Goal: Task Accomplishment & Management: Complete application form

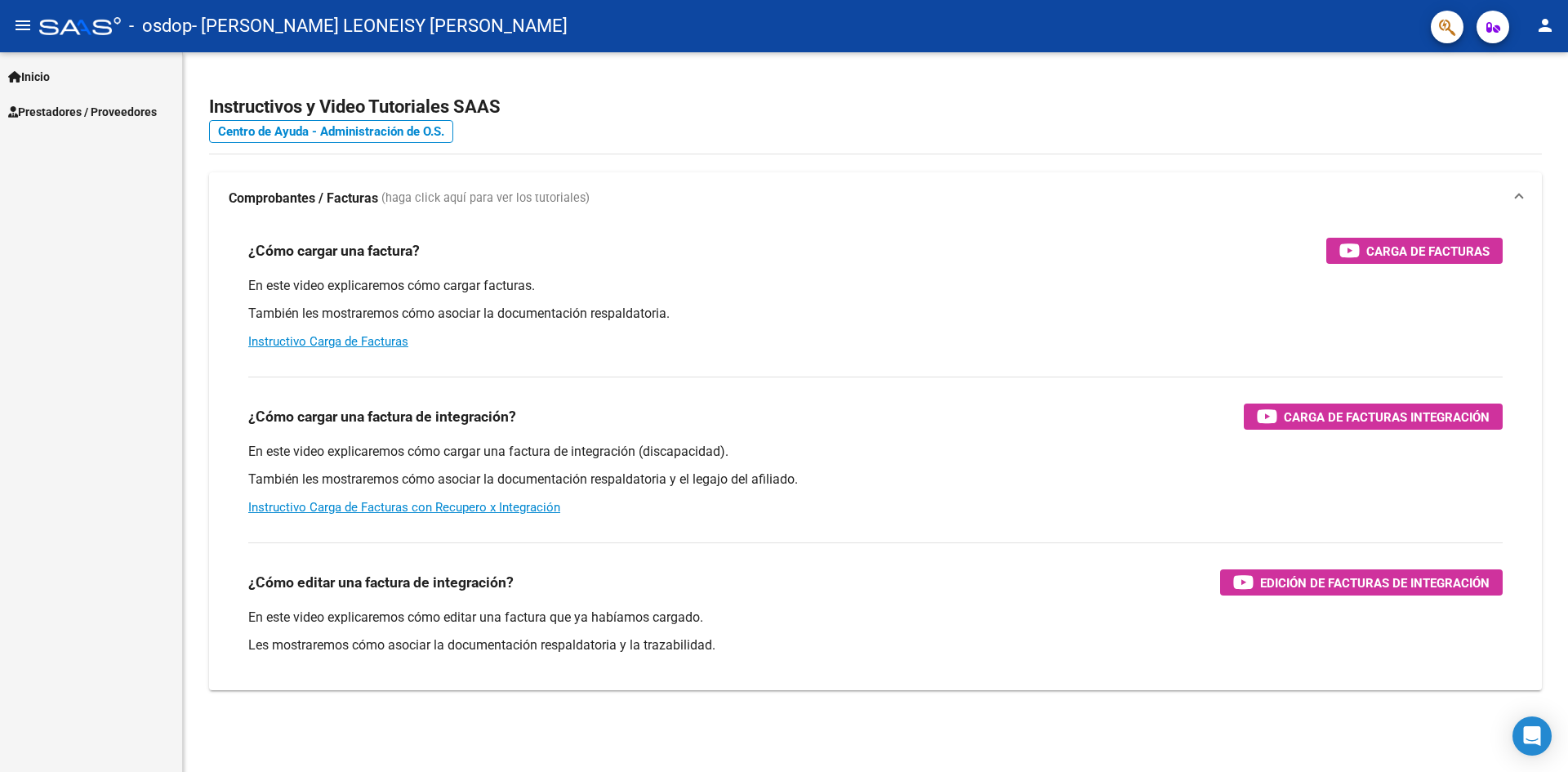
click at [79, 87] on link "Inicio" at bounding box center [91, 76] width 182 height 35
click at [70, 78] on link "Inicio" at bounding box center [91, 76] width 182 height 35
click at [13, 23] on mat-icon "menu" at bounding box center [23, 24] width 19 height 19
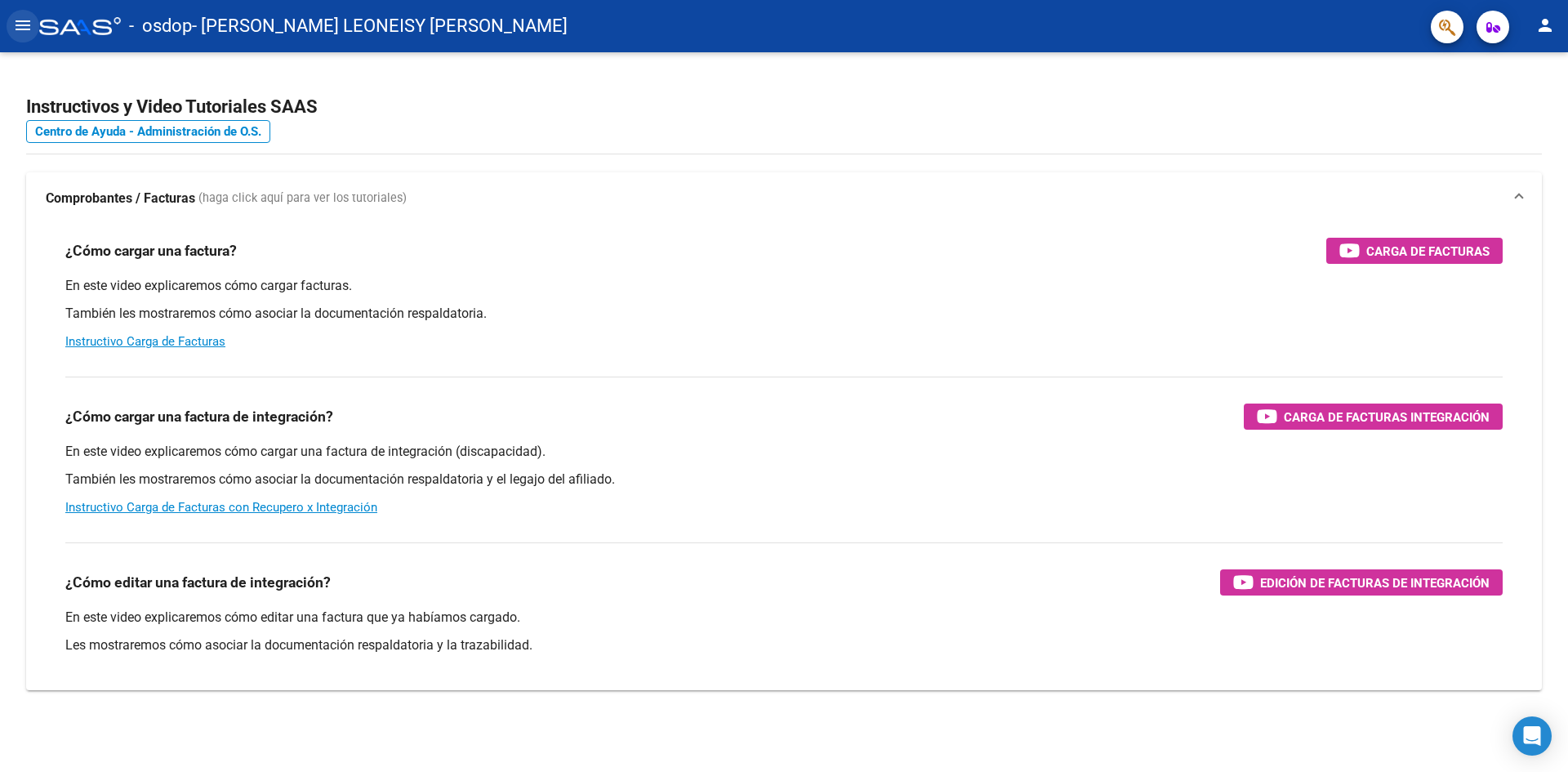
click at [13, 23] on mat-icon "menu" at bounding box center [23, 24] width 19 height 19
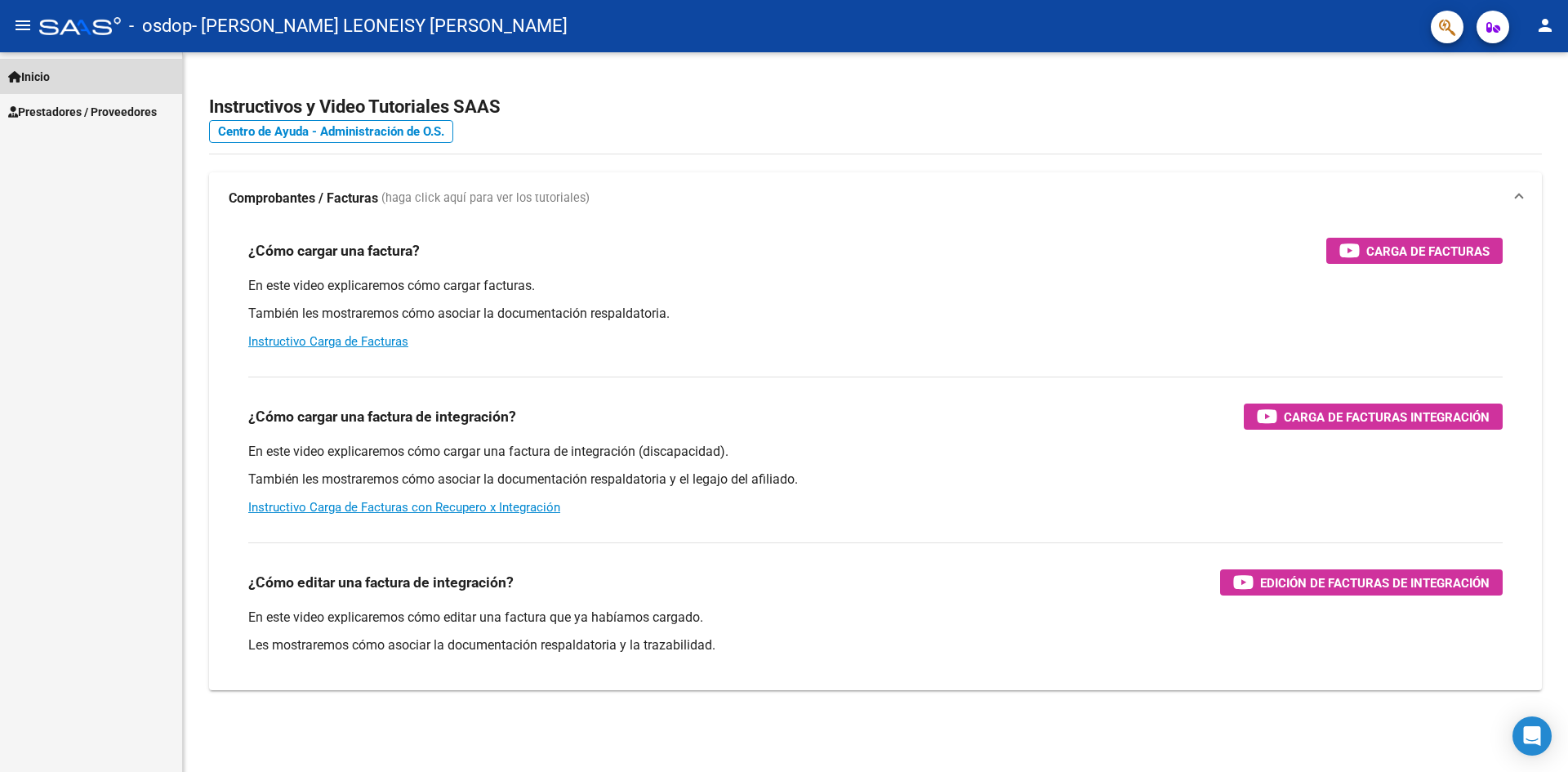
click at [41, 84] on span "Inicio" at bounding box center [29, 76] width 42 height 18
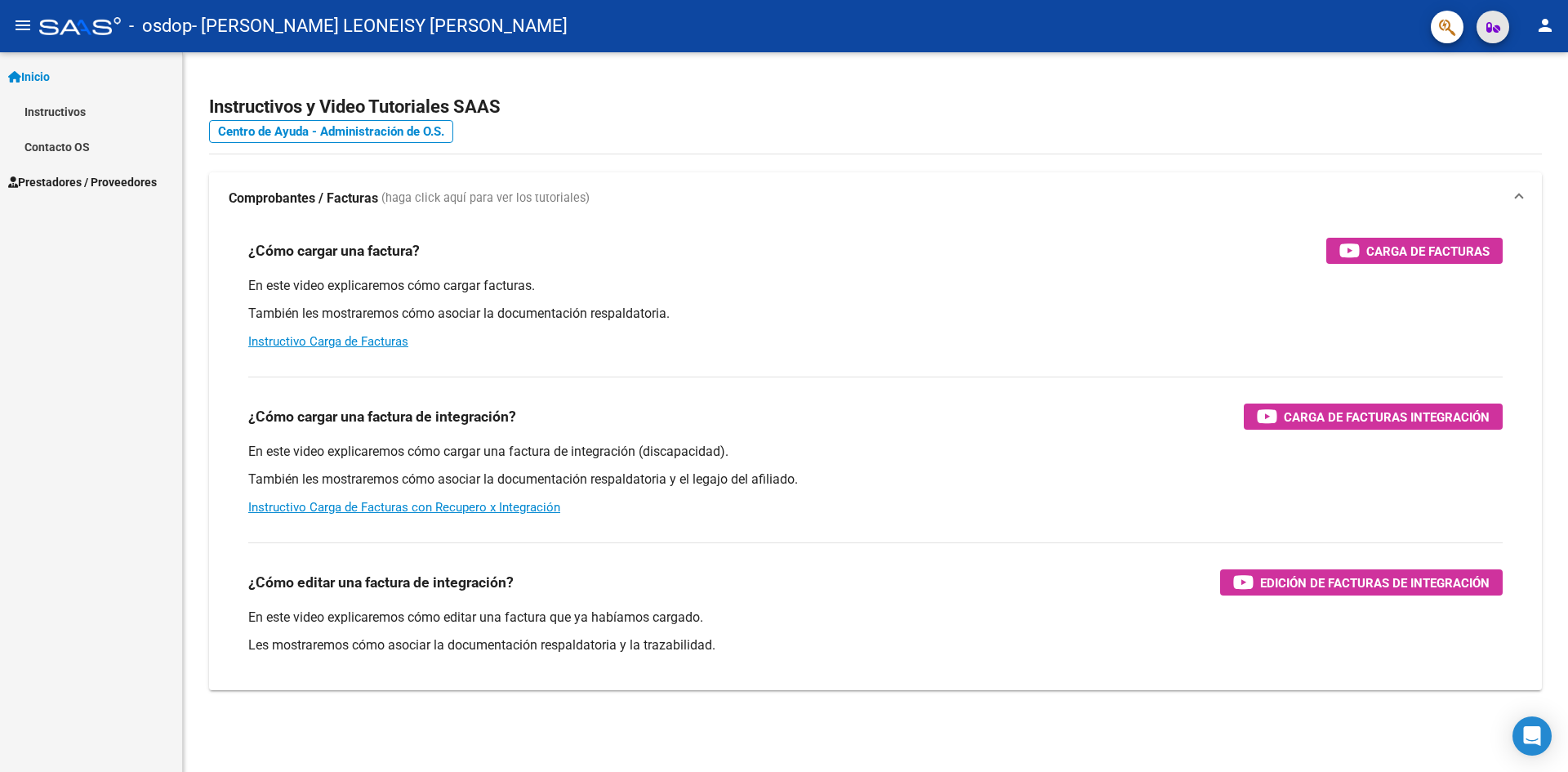
click at [1491, 29] on icon "button" at bounding box center [1493, 27] width 14 height 13
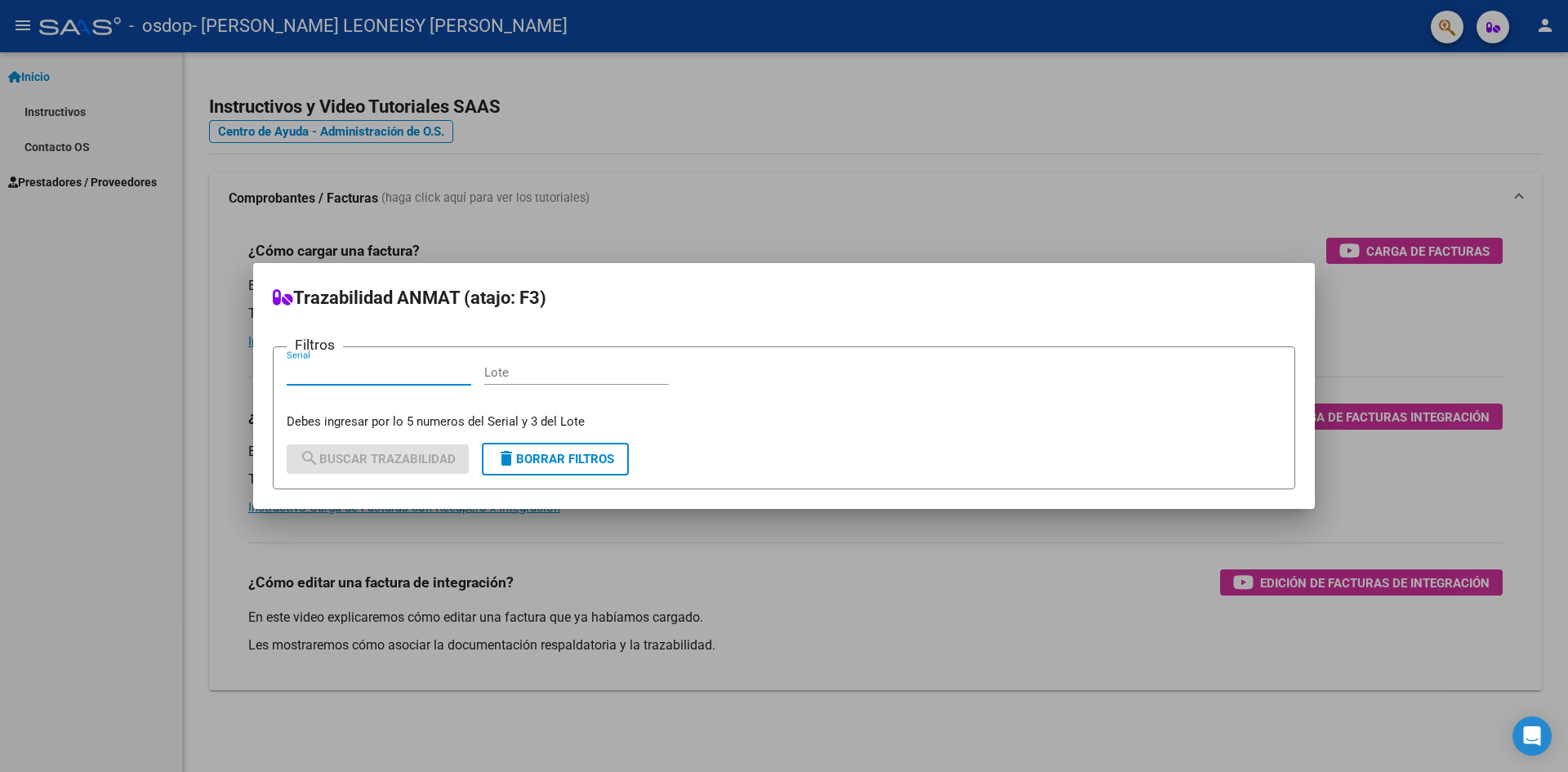
click at [594, 167] on div at bounding box center [784, 386] width 1568 height 772
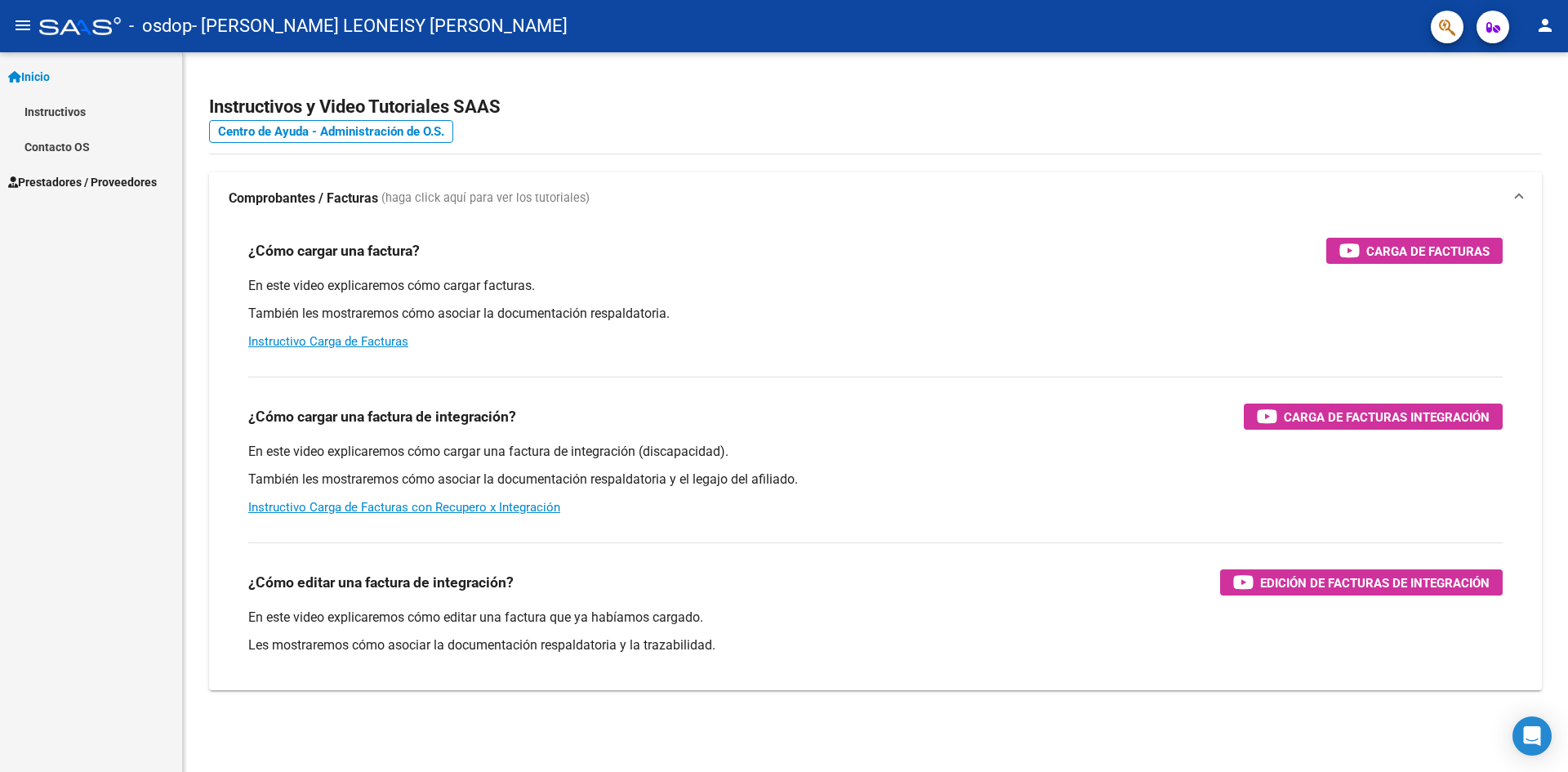
click at [62, 178] on span "Prestadores / Proveedores" at bounding box center [82, 181] width 149 height 18
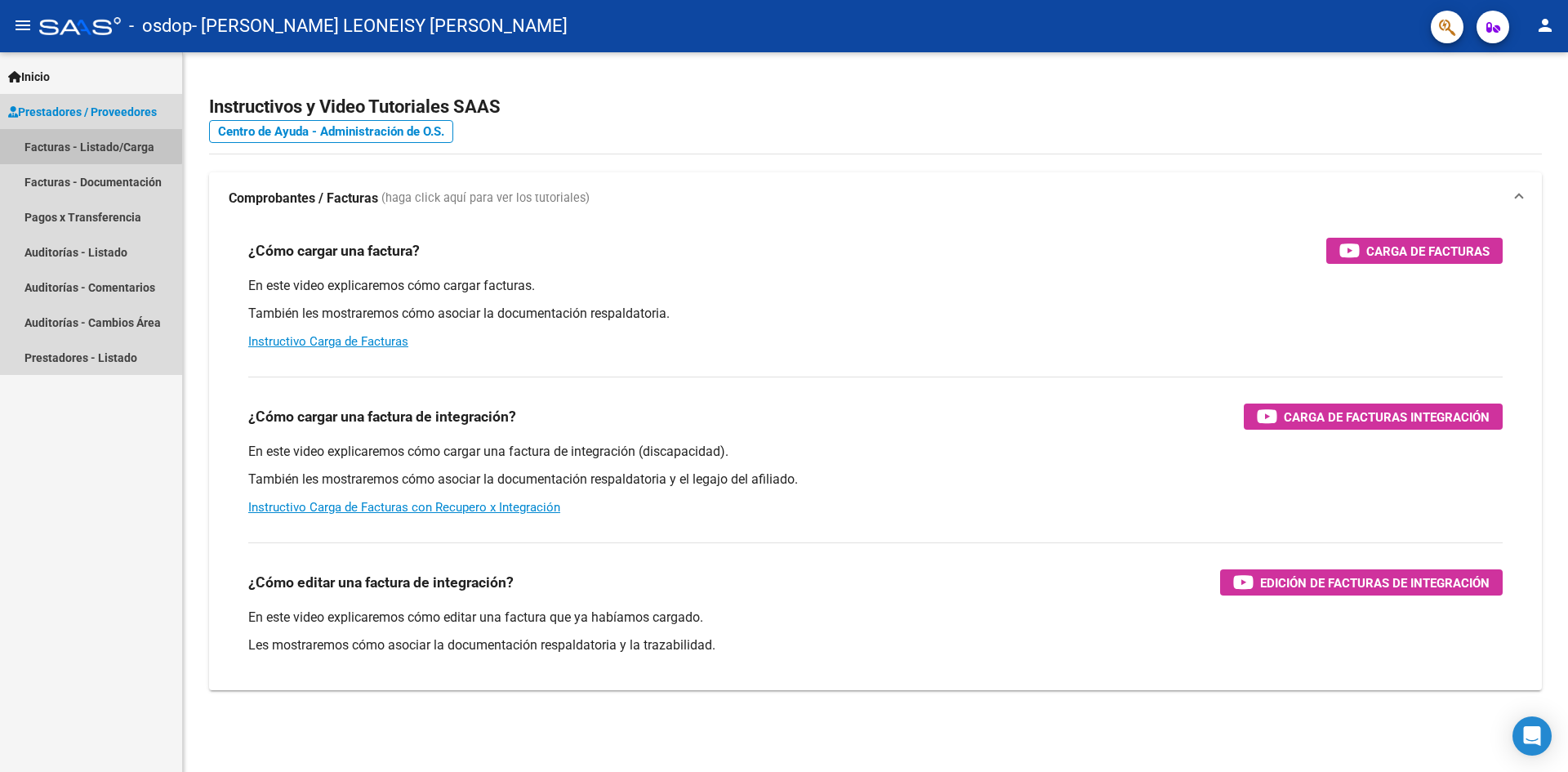
click at [81, 133] on link "Facturas - Listado/Carga" at bounding box center [91, 147] width 182 height 35
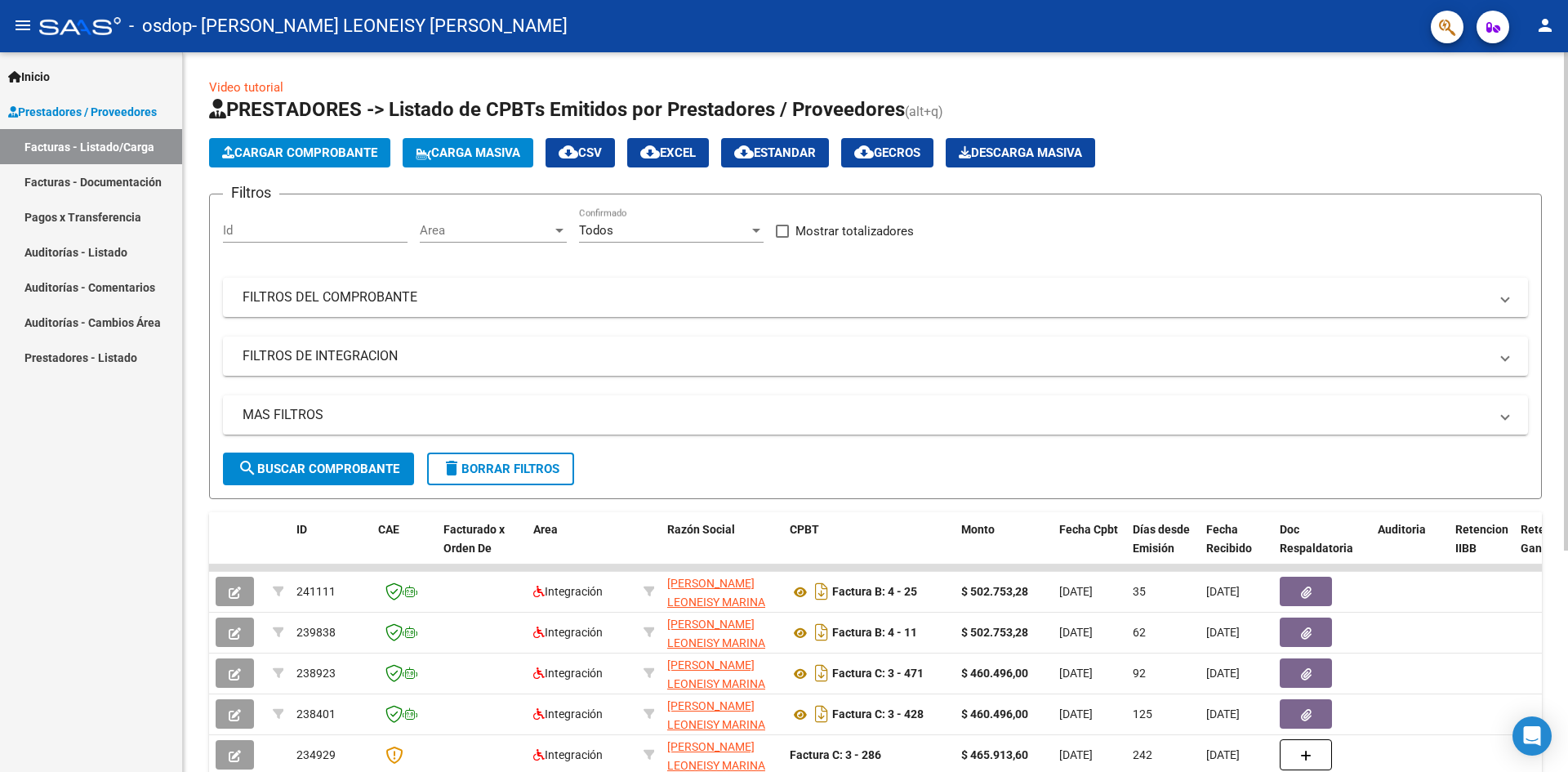
click at [280, 152] on span "Cargar Comprobante" at bounding box center [300, 153] width 155 height 15
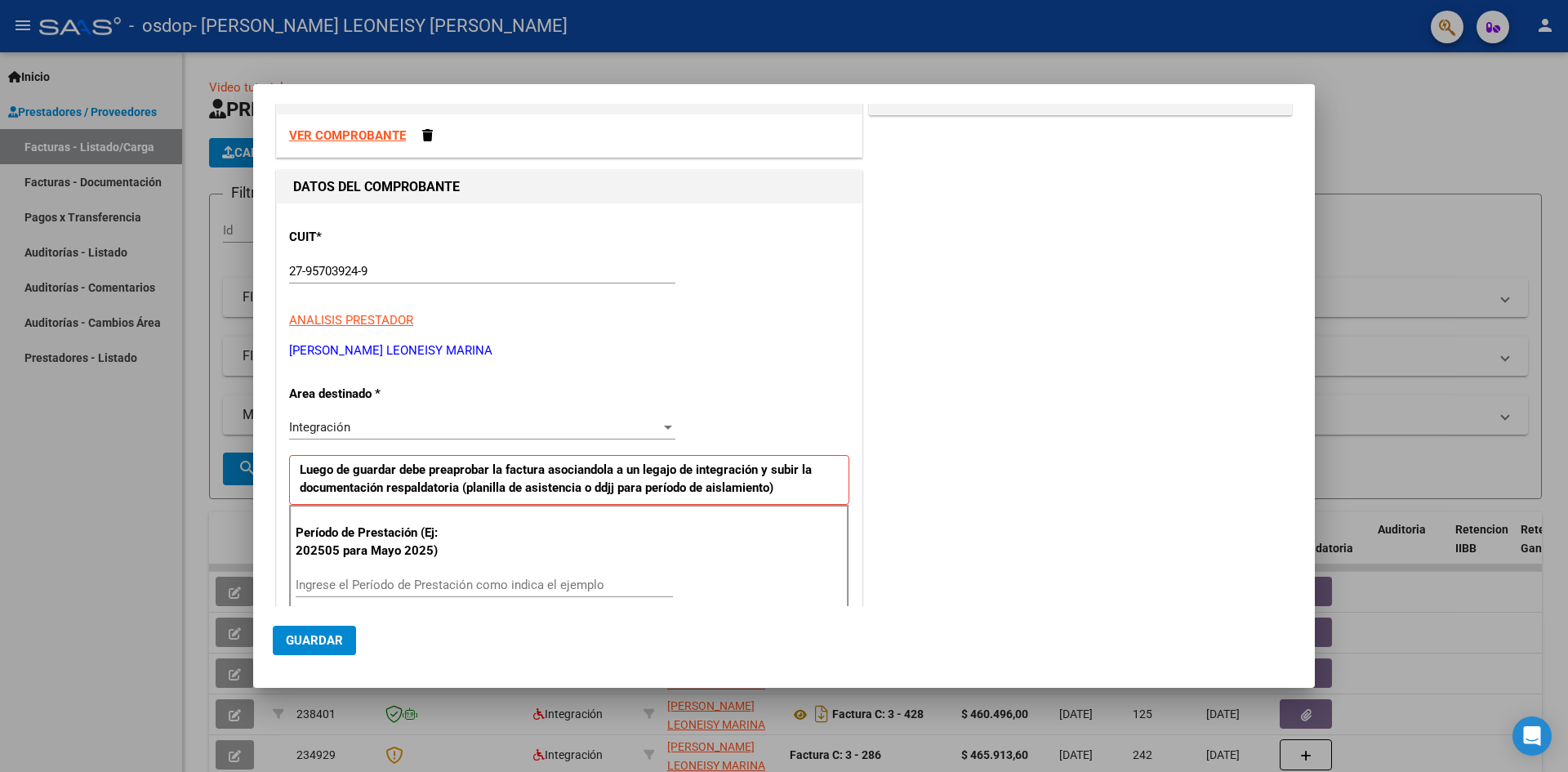
scroll to position [81, 0]
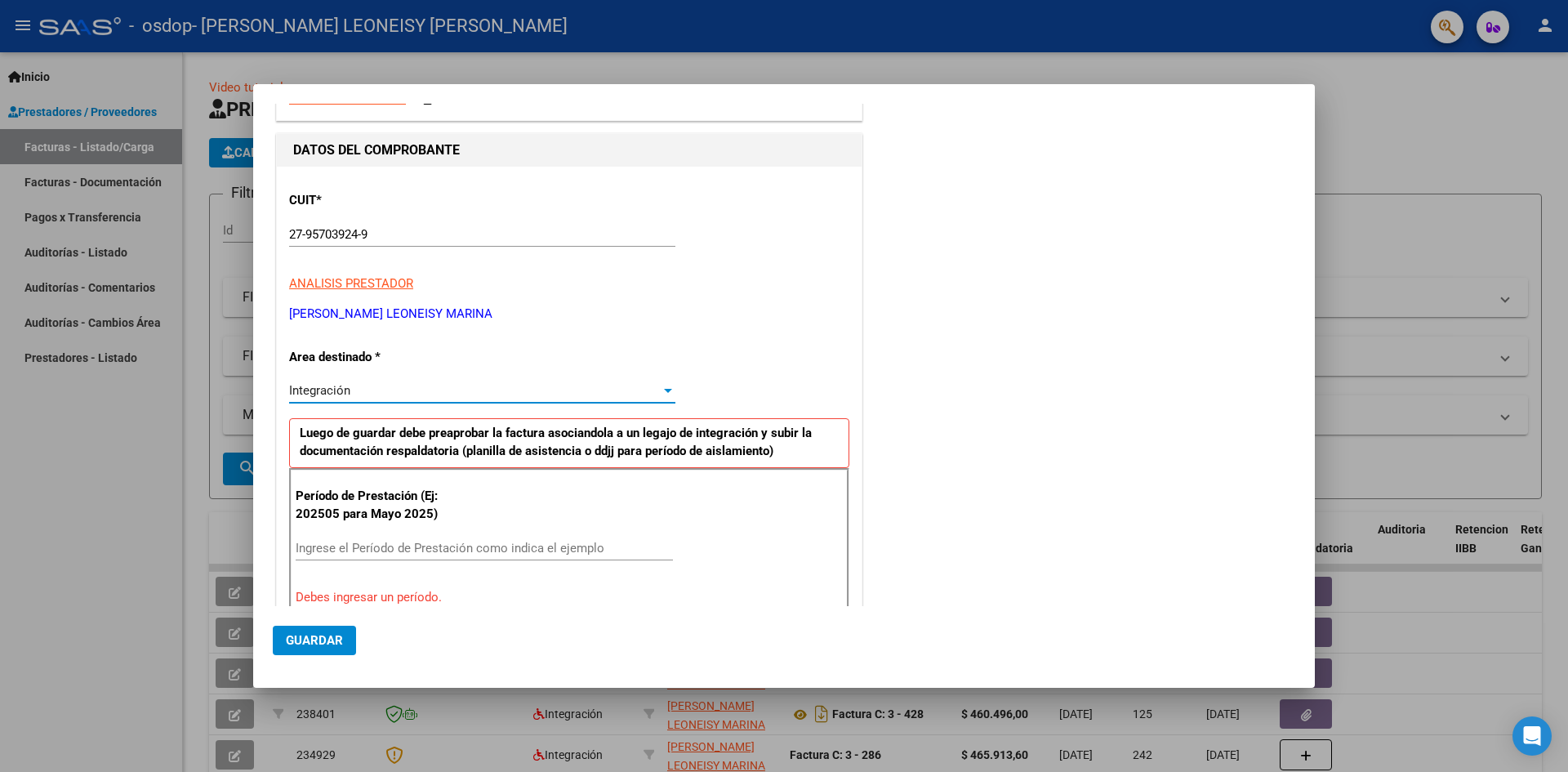
click at [416, 385] on div "Integración" at bounding box center [474, 390] width 372 height 15
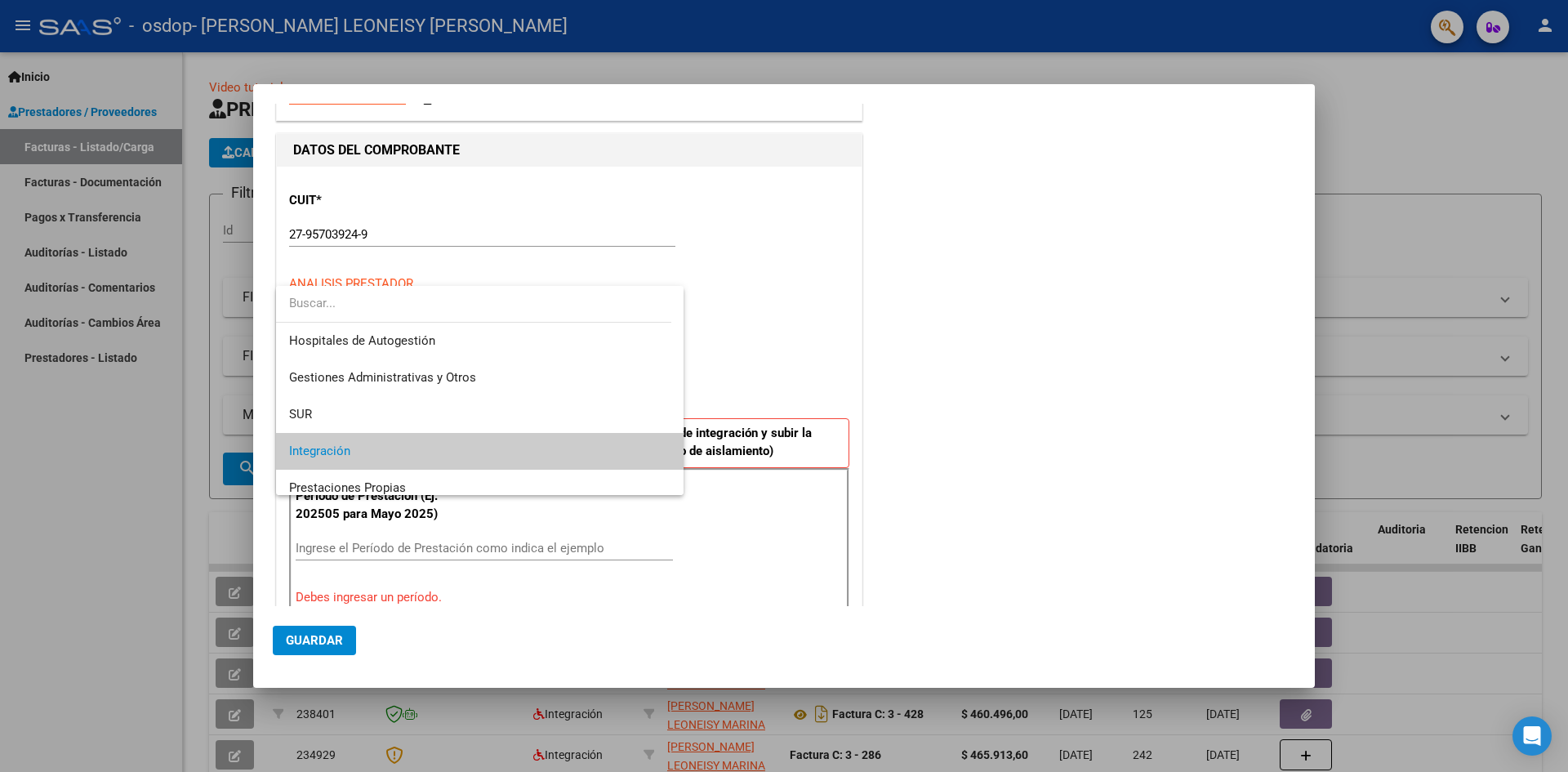
scroll to position [61, 0]
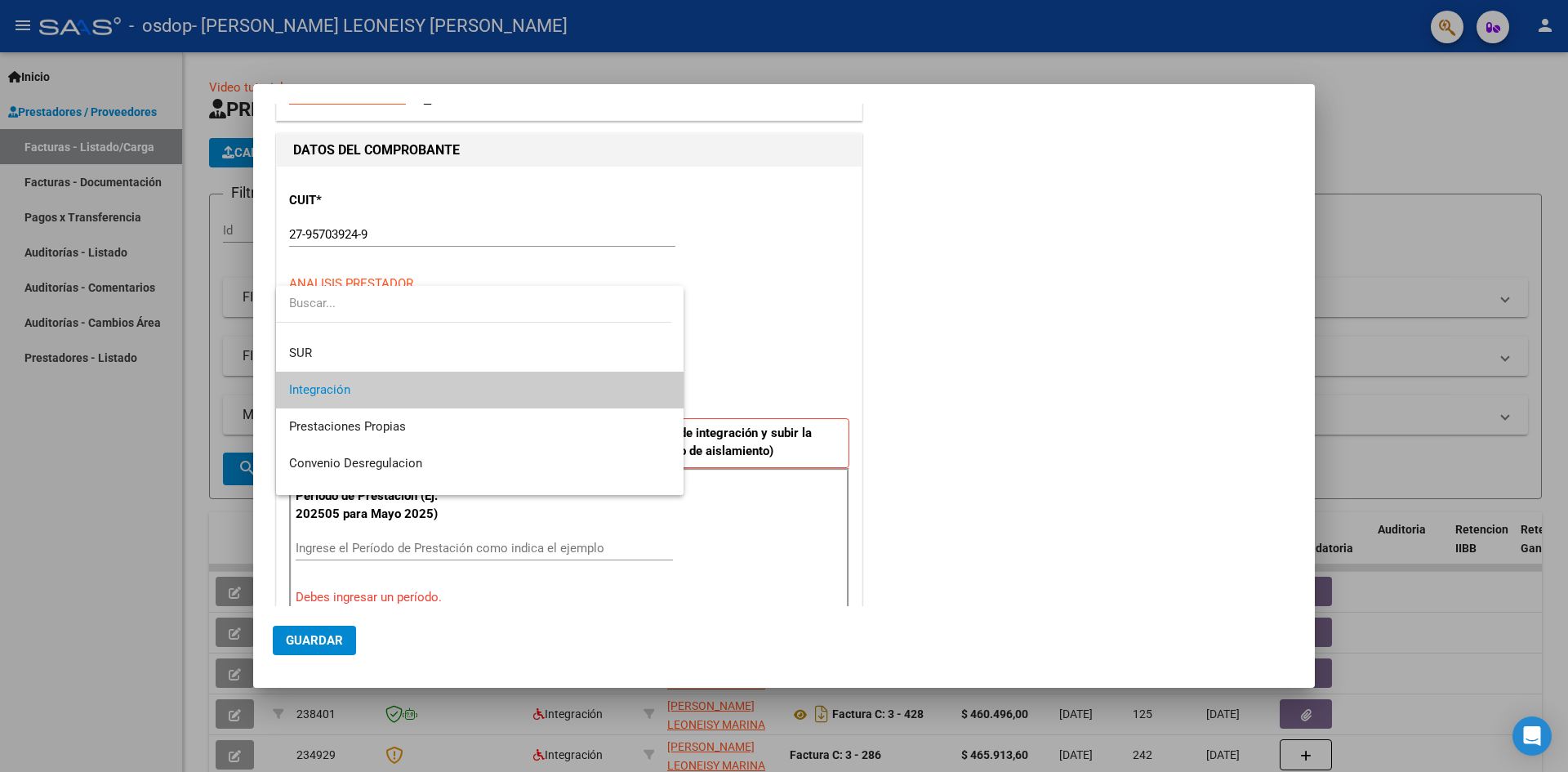
click at [787, 336] on div at bounding box center [784, 386] width 1568 height 772
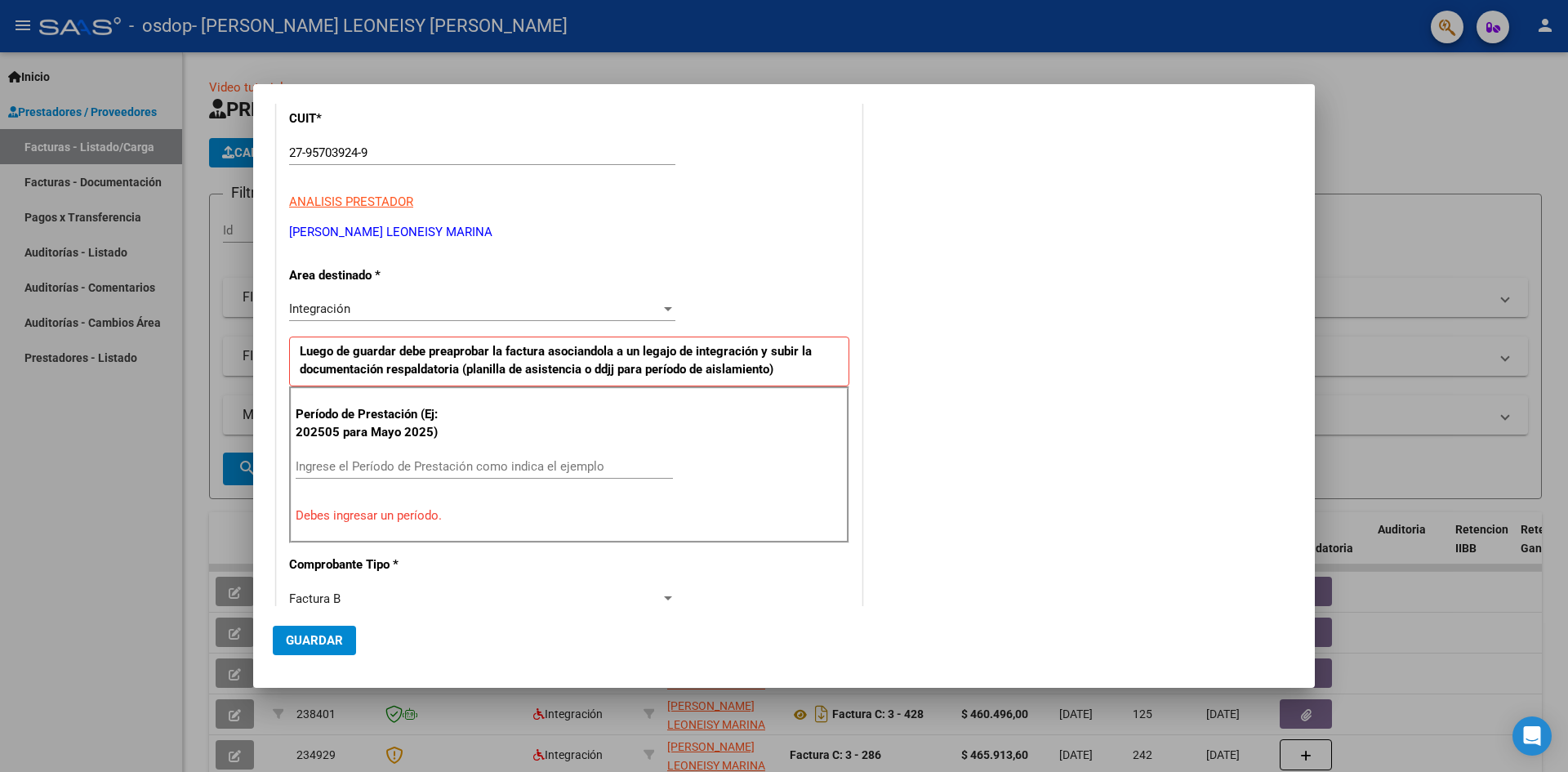
scroll to position [326, 0]
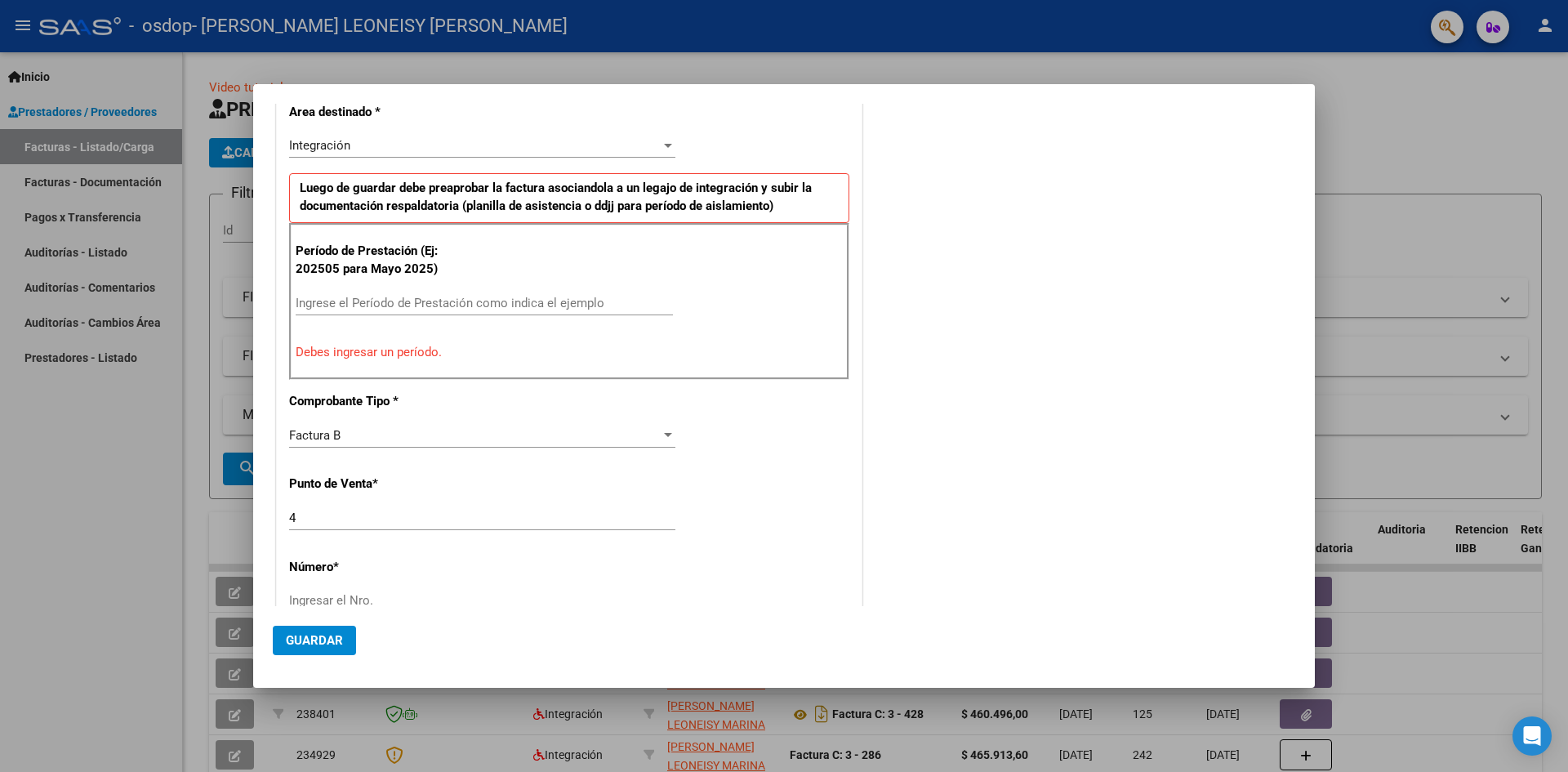
click at [372, 305] on input "Ingrese el Período de Prestación como indica el ejemplo" at bounding box center [484, 303] width 378 height 15
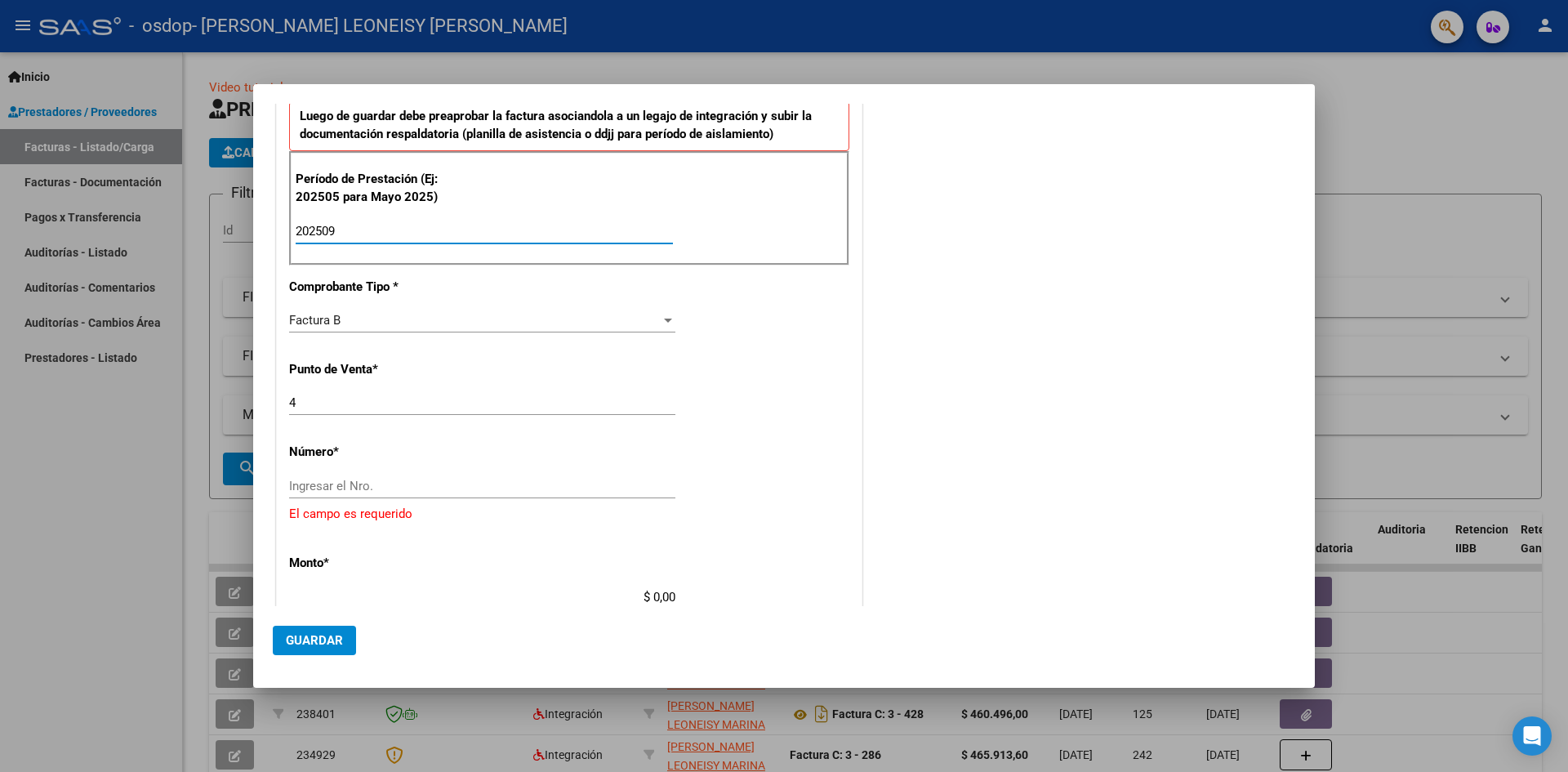
scroll to position [409, 0]
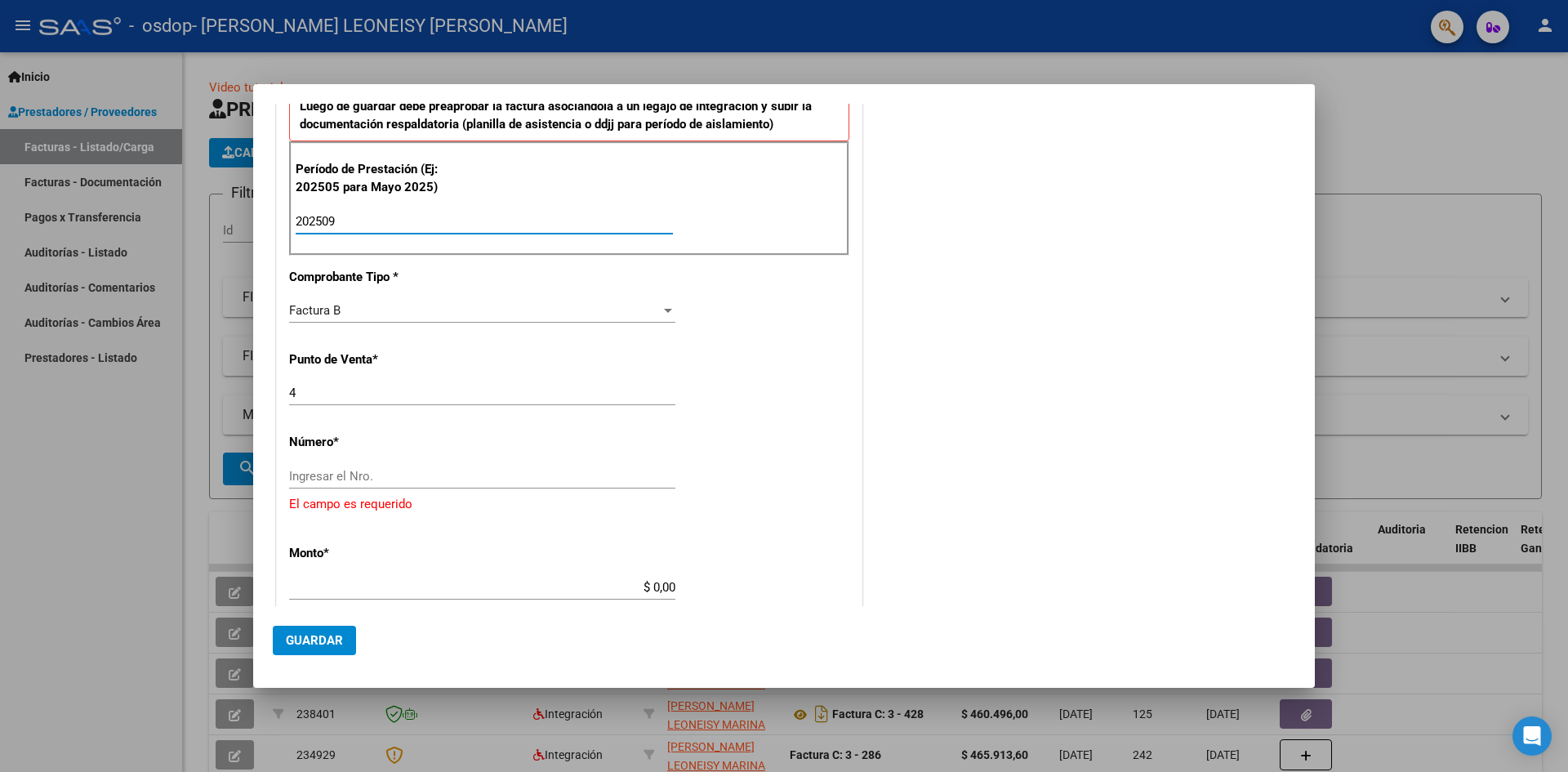
type input "202509"
click at [377, 481] on input "Ingresar el Nro." at bounding box center [482, 477] width 386 height 15
paste input "00000015"
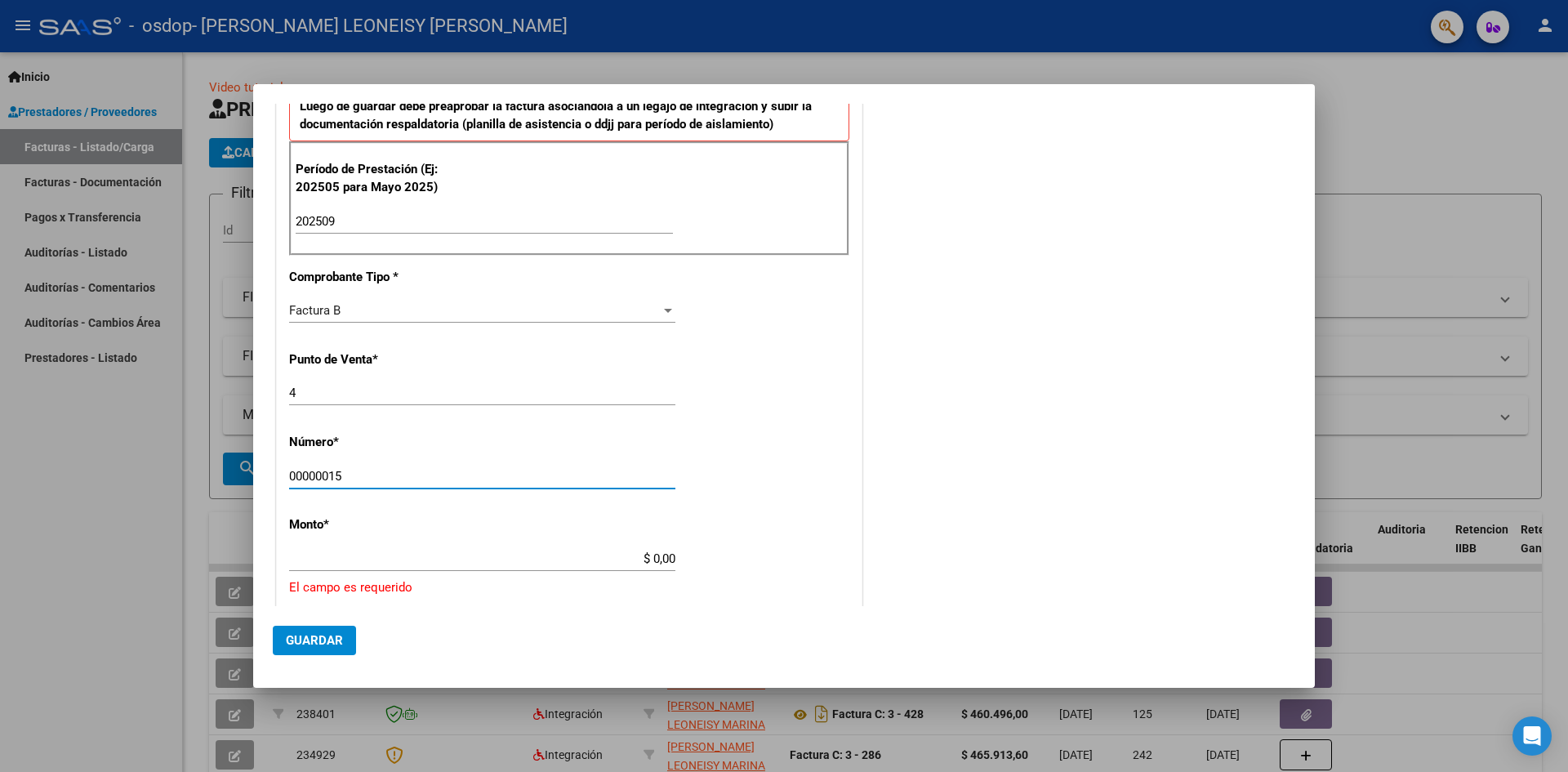
type input "00000015"
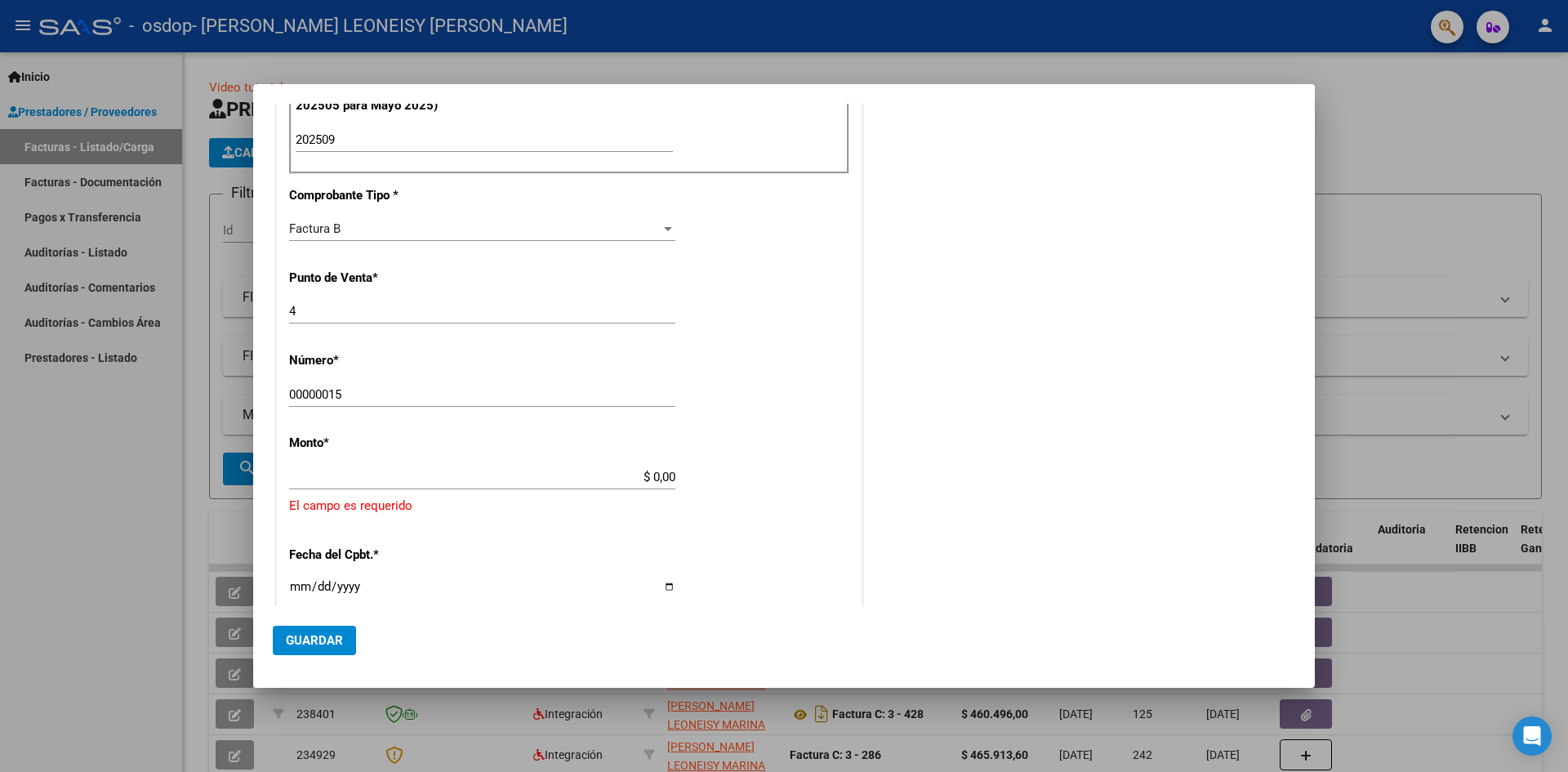
scroll to position [571, 0]
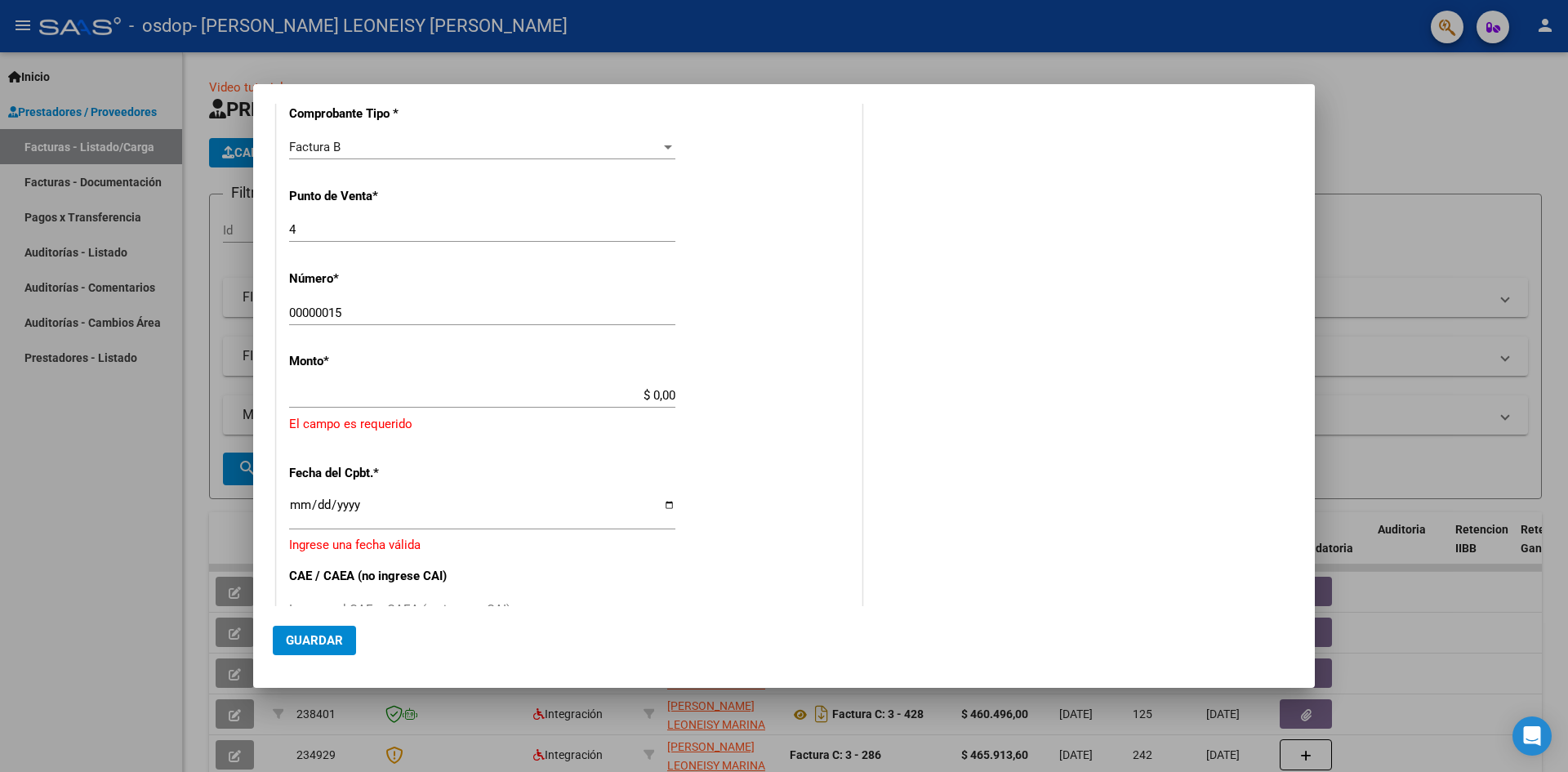
click at [297, 396] on input "$ 0,00" at bounding box center [482, 395] width 386 height 15
paste input "508170,88"
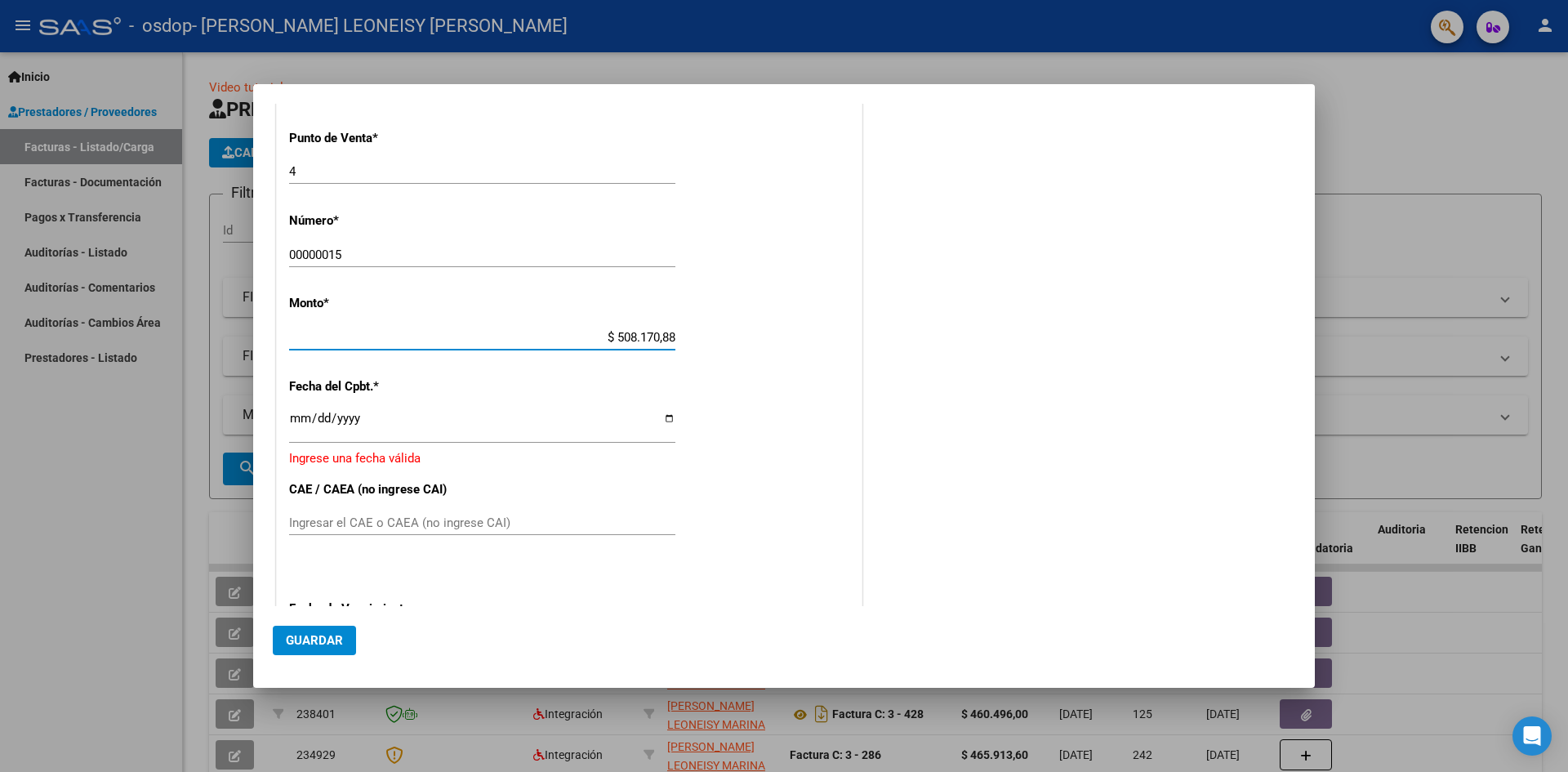
scroll to position [653, 0]
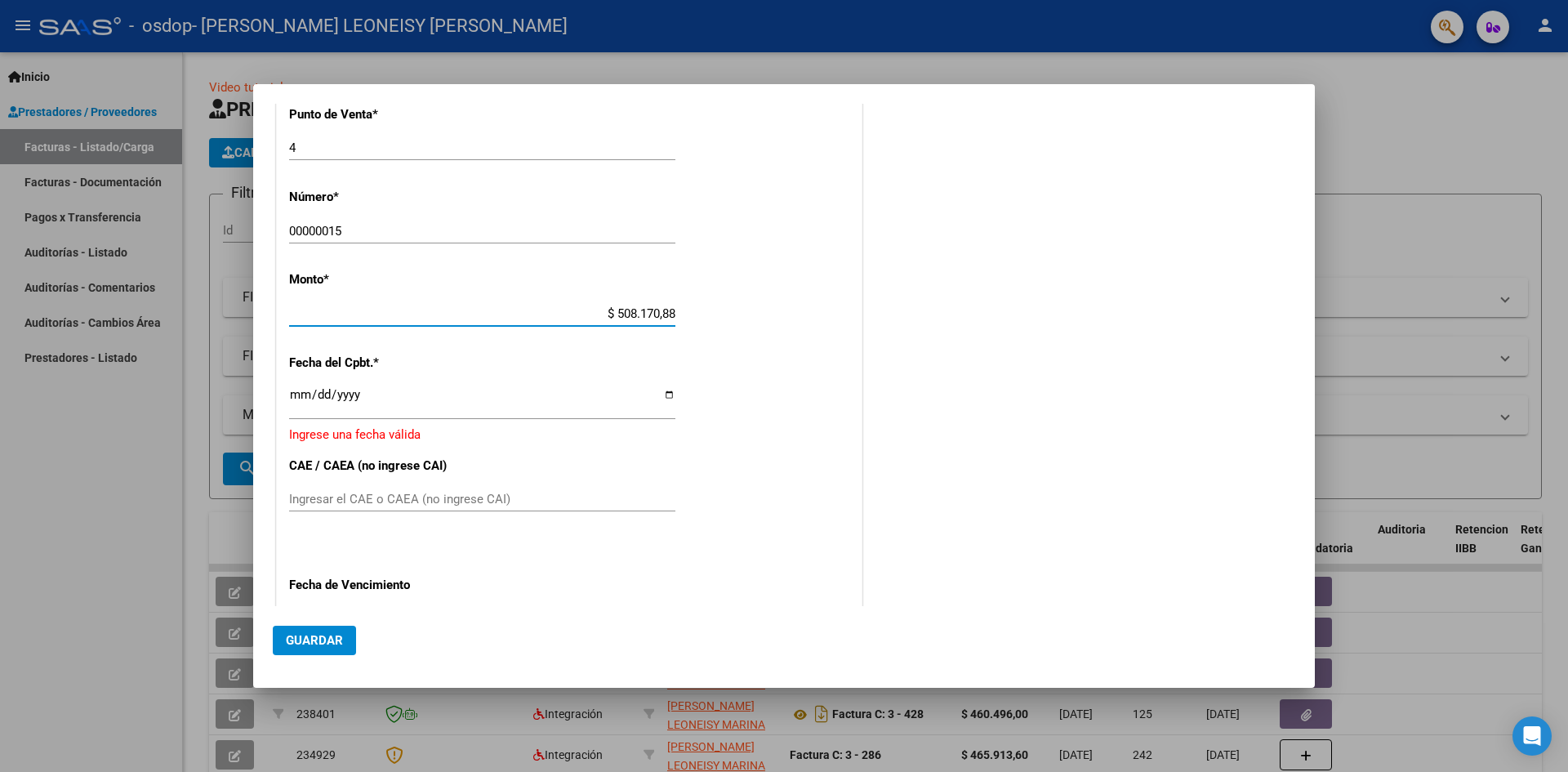
type input "$ 508.170,88"
click at [661, 399] on input "Ingresar la fecha" at bounding box center [482, 400] width 386 height 26
type input "[DATE]"
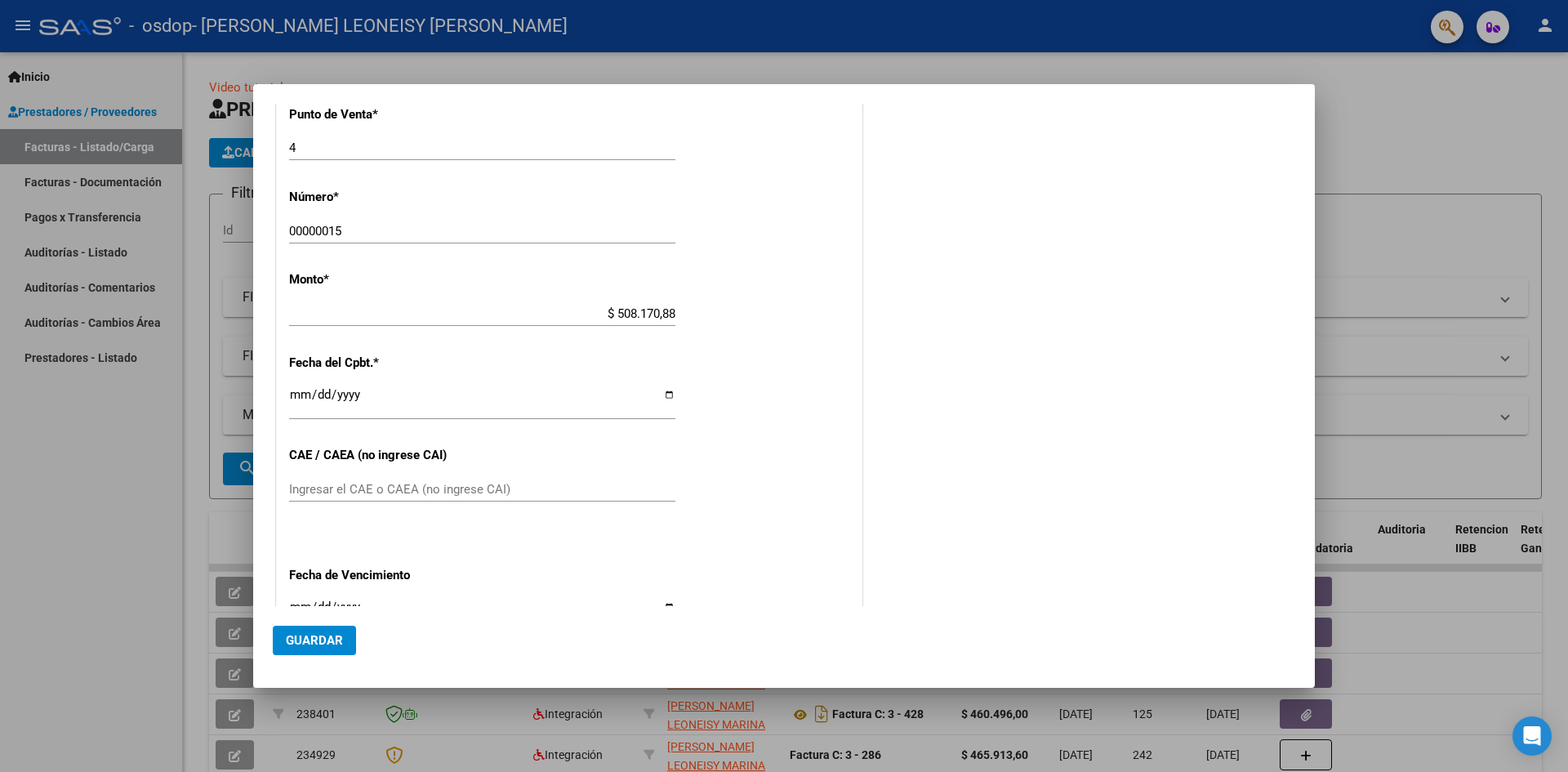
click at [305, 477] on div "Ingresar el CAE o CAEA (no ingrese CAI)" at bounding box center [482, 488] width 386 height 24
paste input "75409933082047"
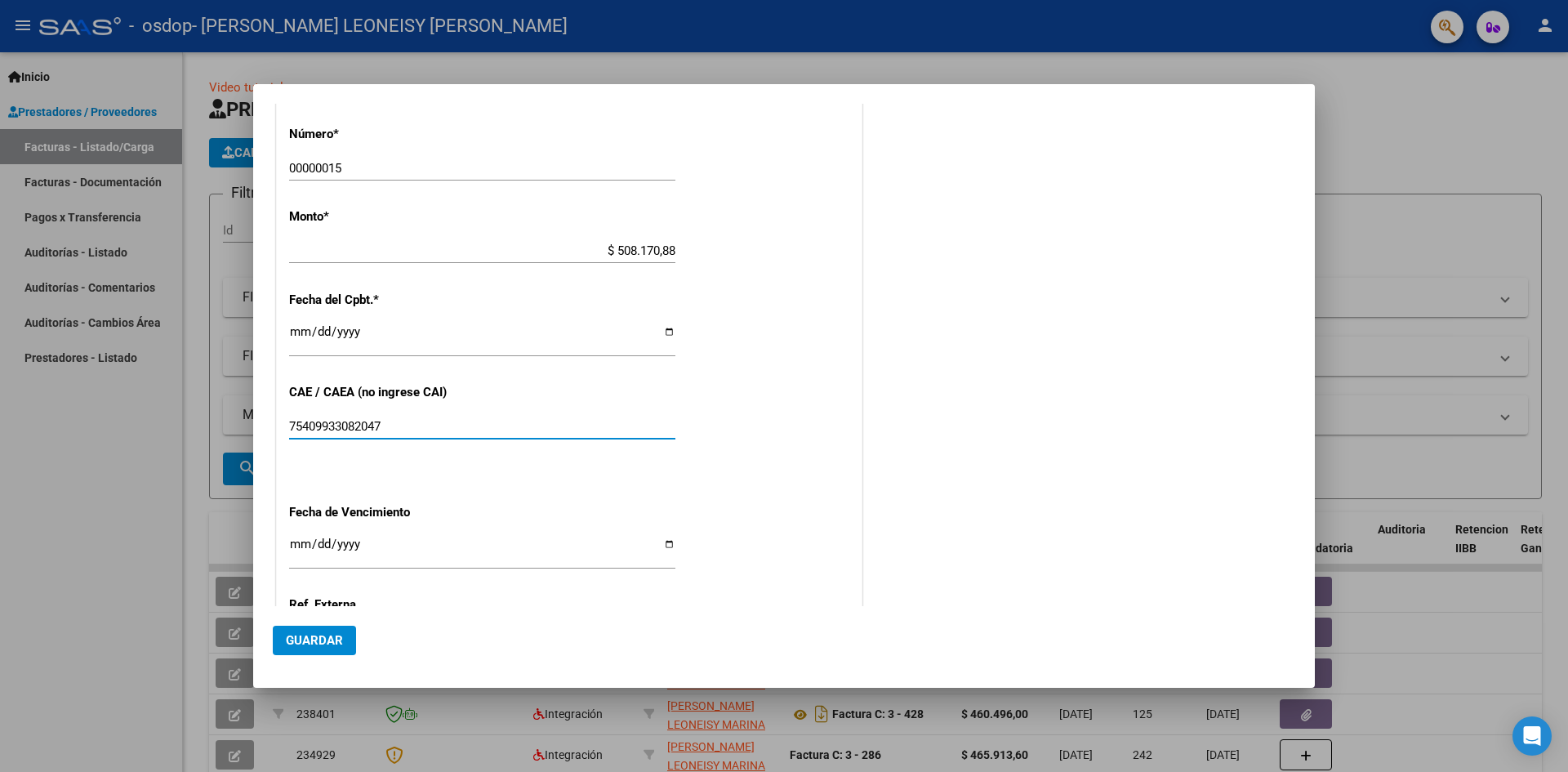
scroll to position [735, 0]
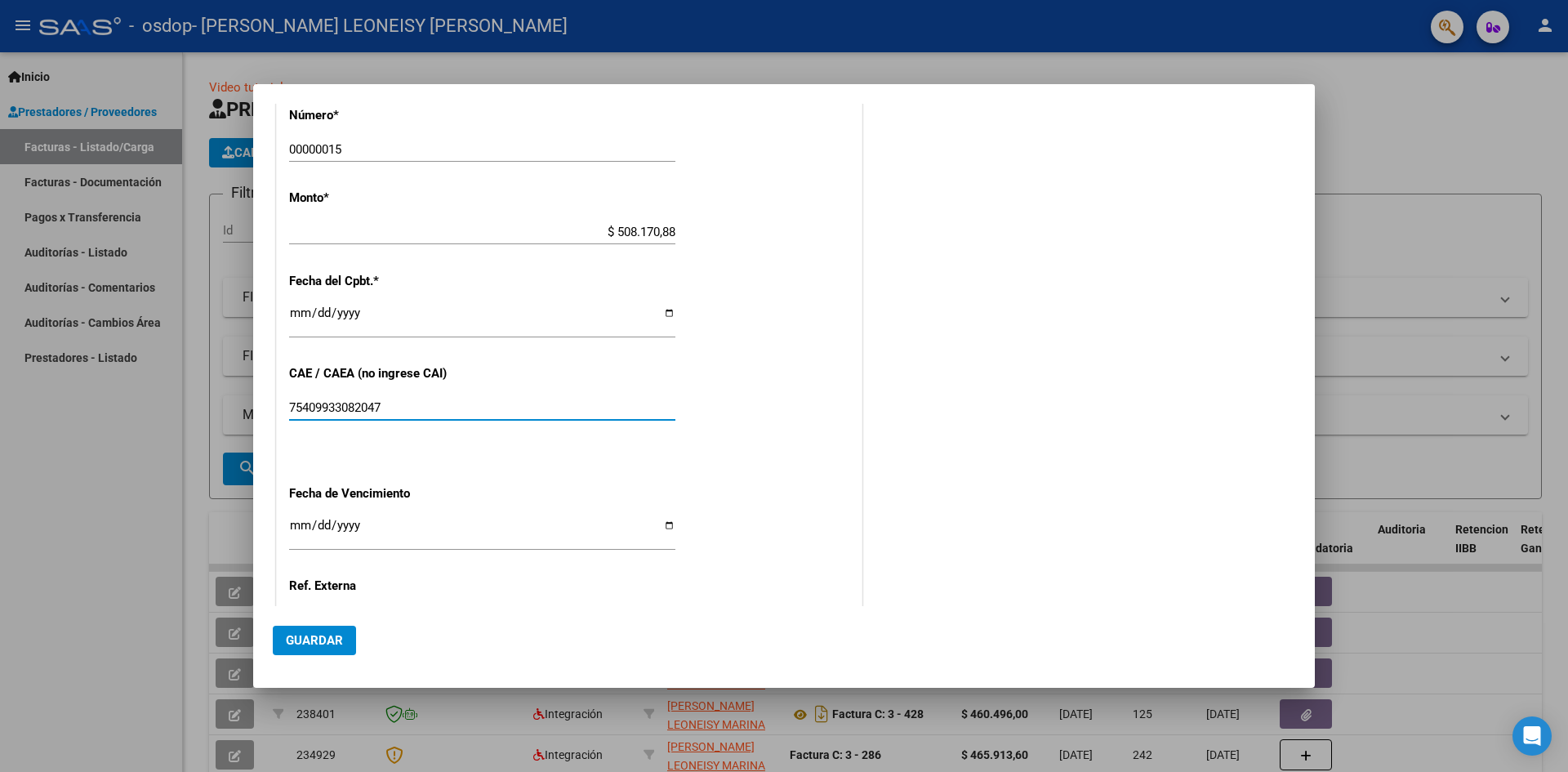
type input "75409933082047"
click at [659, 526] on input "Ingresar la fecha" at bounding box center [482, 531] width 386 height 26
type input "[DATE]"
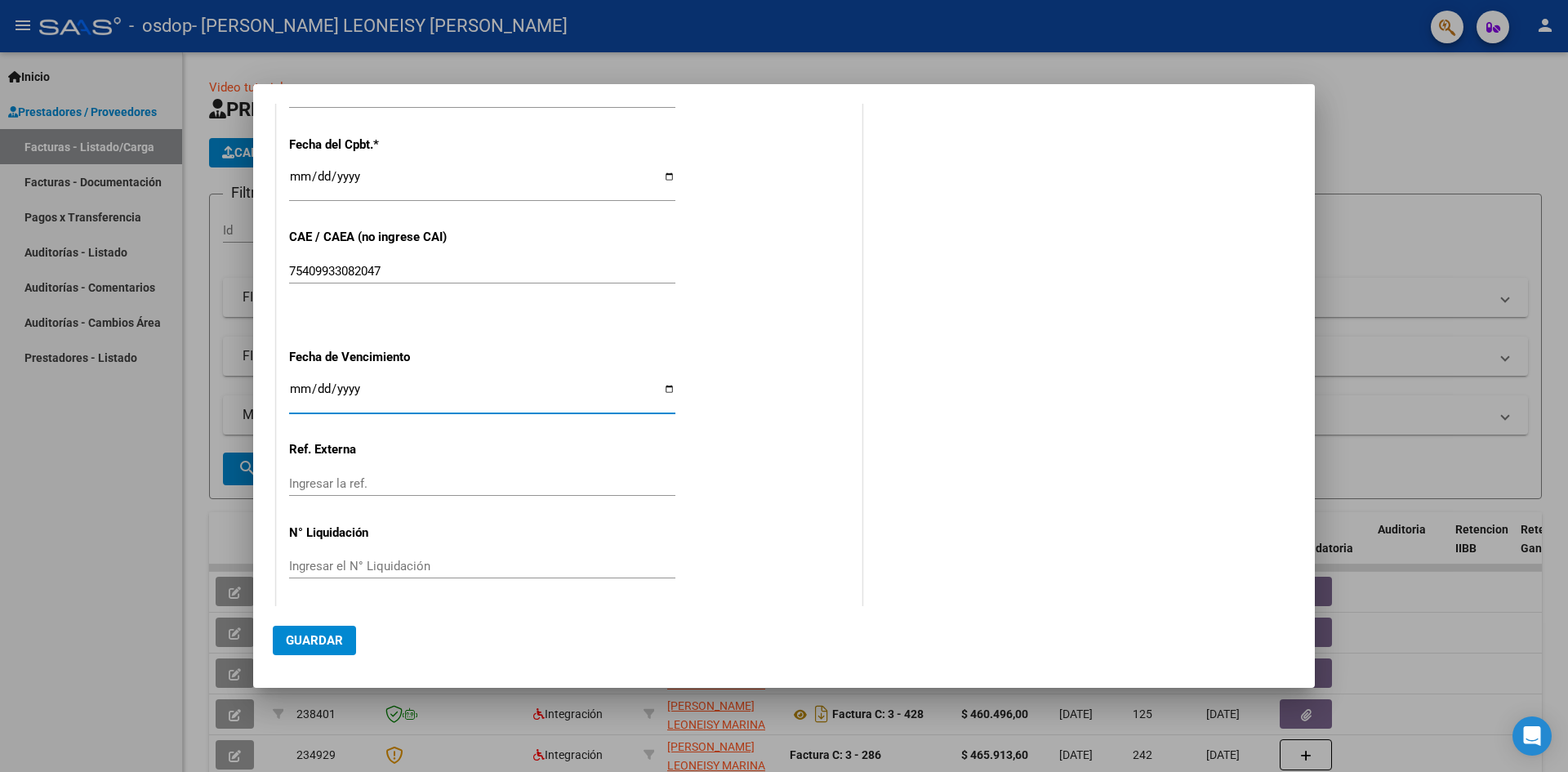
scroll to position [875, 0]
click at [327, 639] on span "Guardar" at bounding box center [315, 640] width 57 height 15
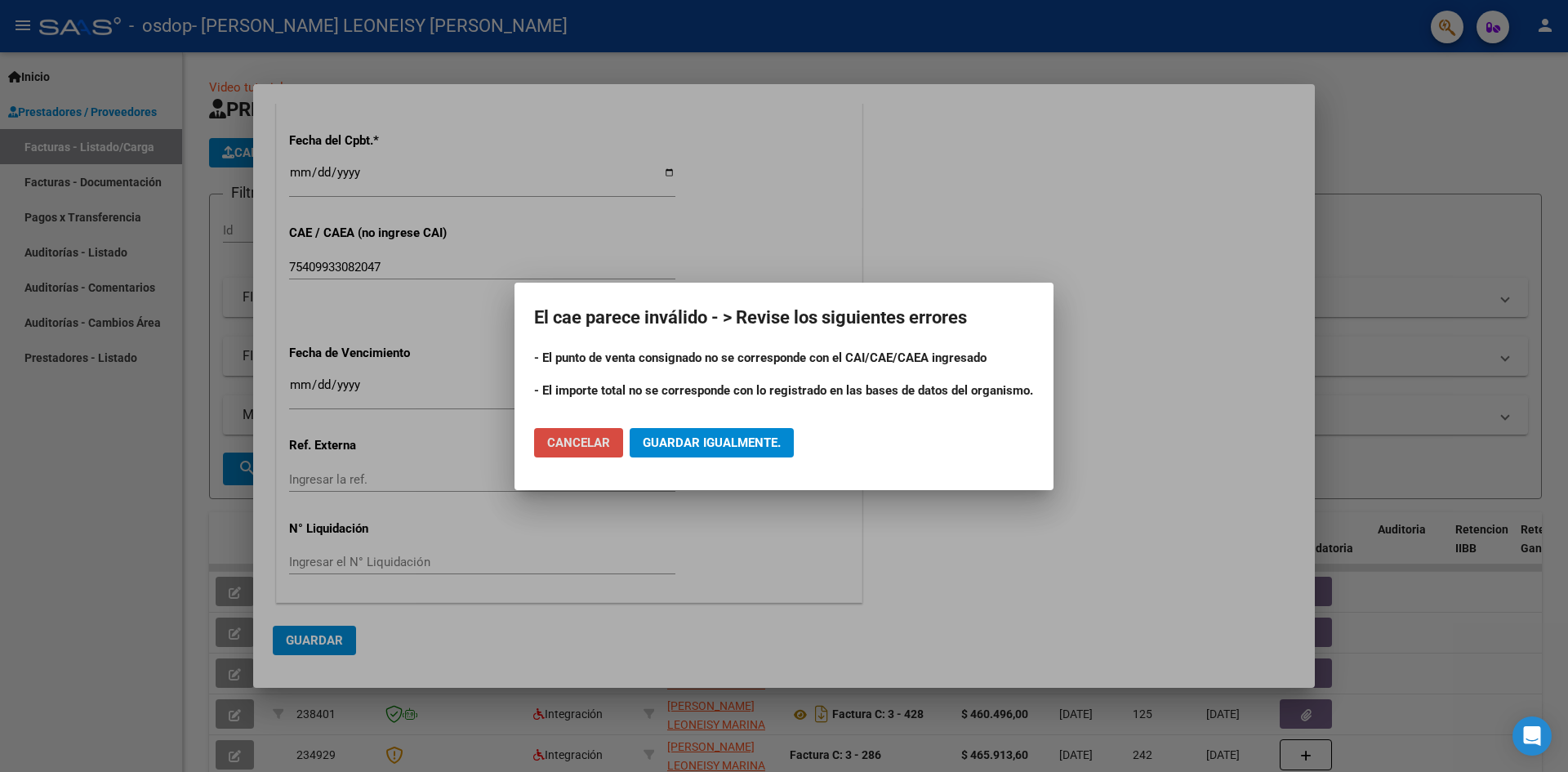
click at [576, 442] on span "Cancelar" at bounding box center [578, 443] width 63 height 15
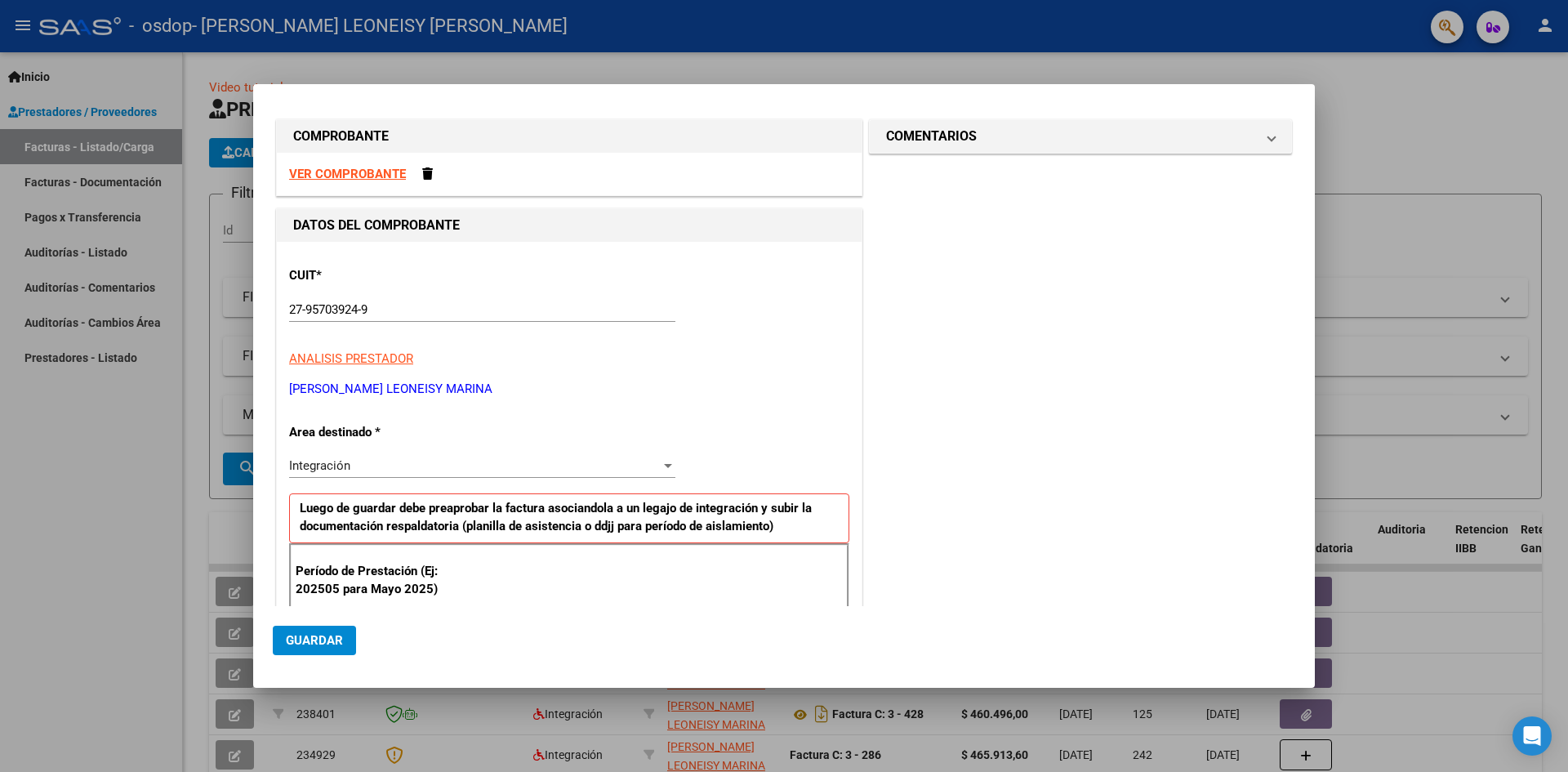
scroll to position [0, 0]
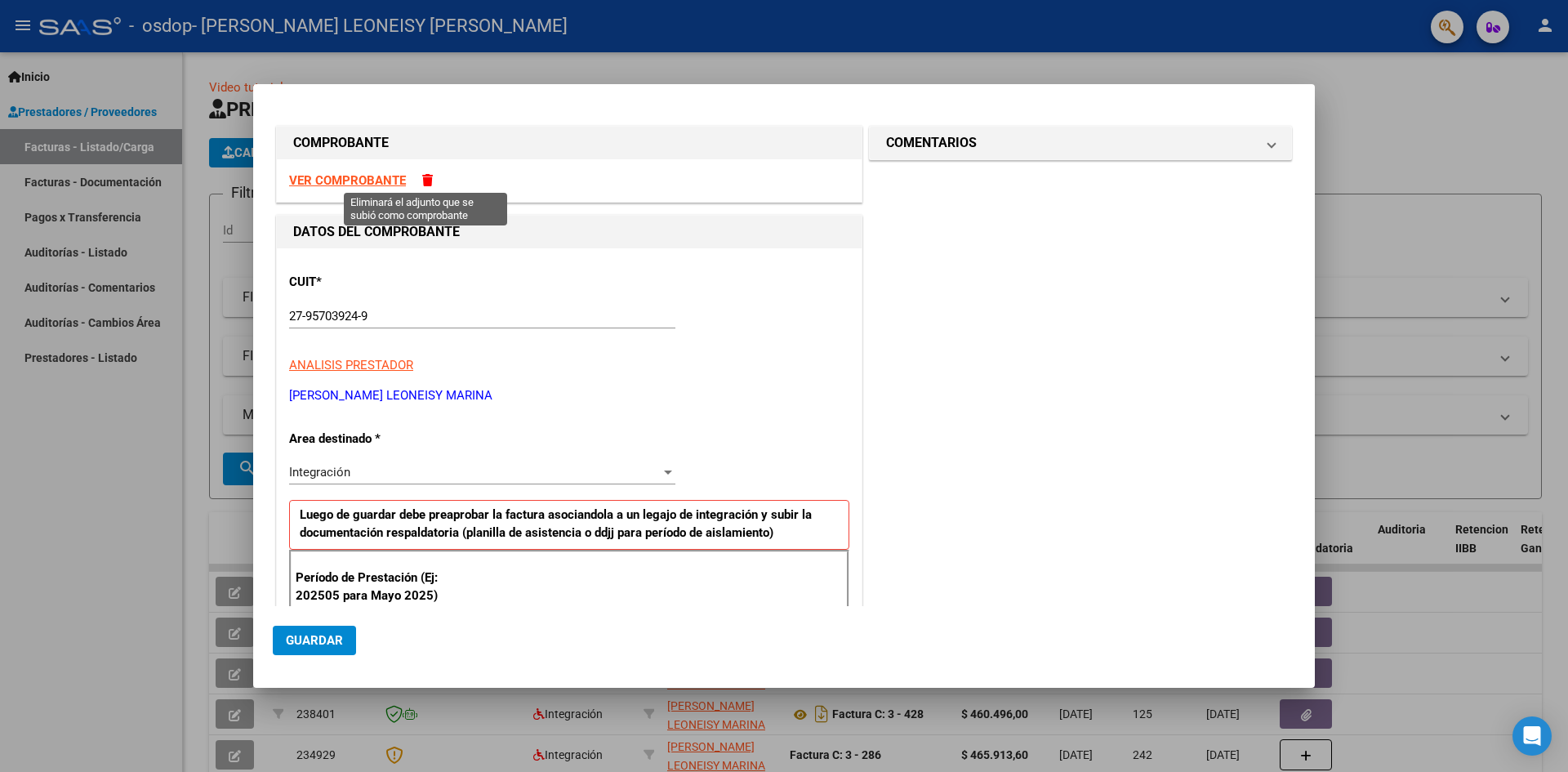
click at [426, 175] on span at bounding box center [427, 180] width 11 height 13
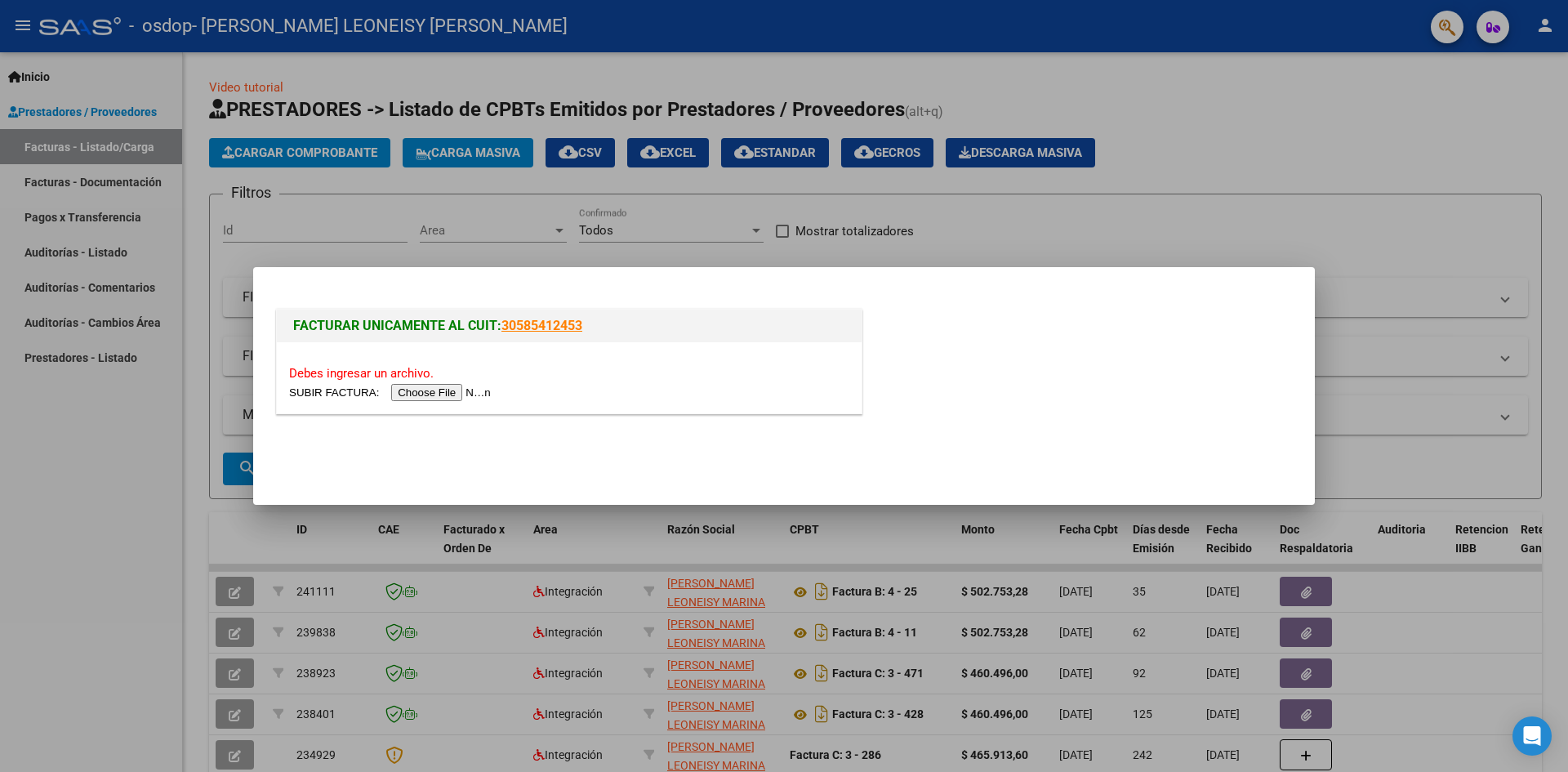
click at [451, 393] on input "file" at bounding box center [392, 392] width 206 height 17
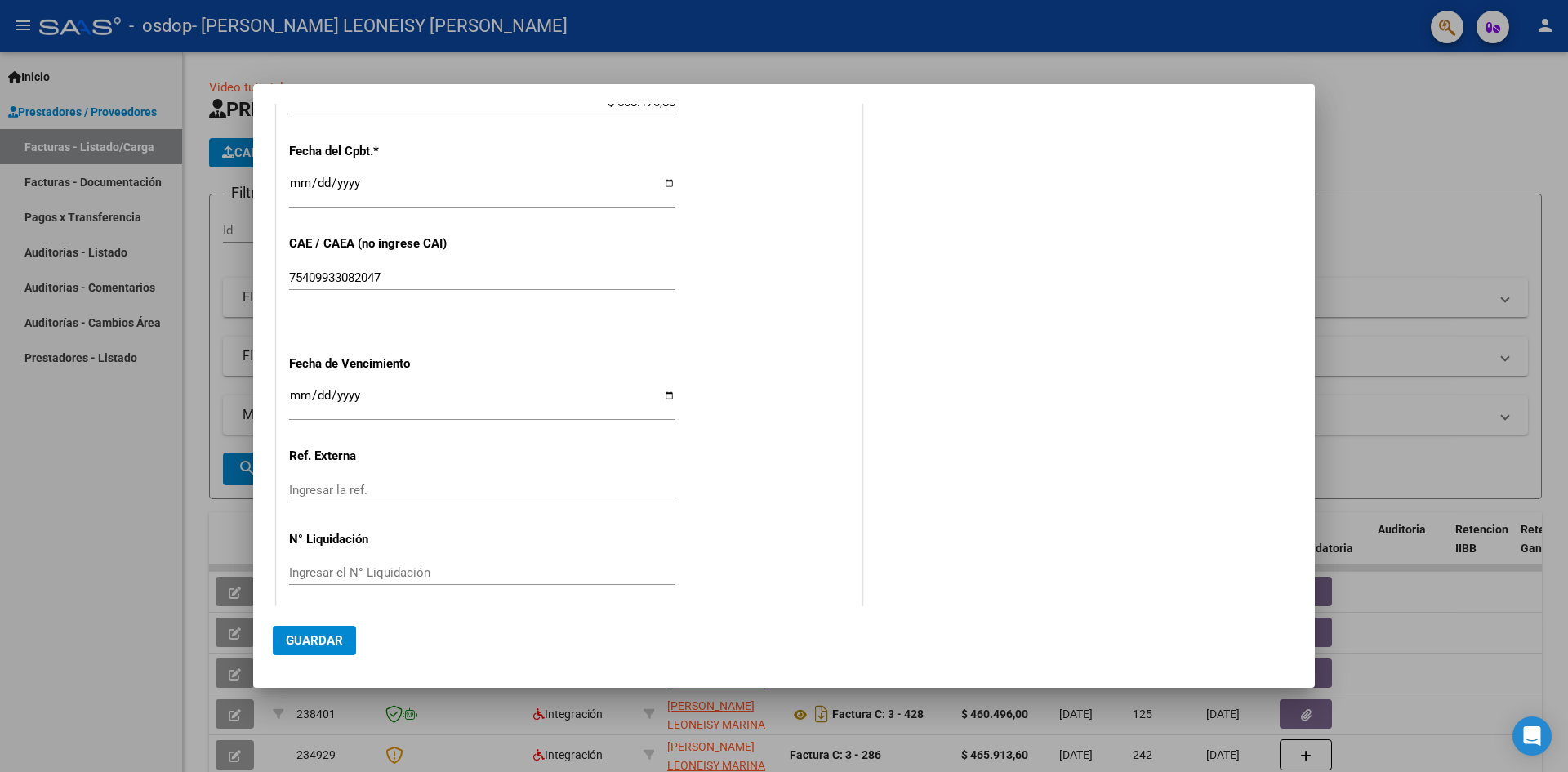
scroll to position [875, 0]
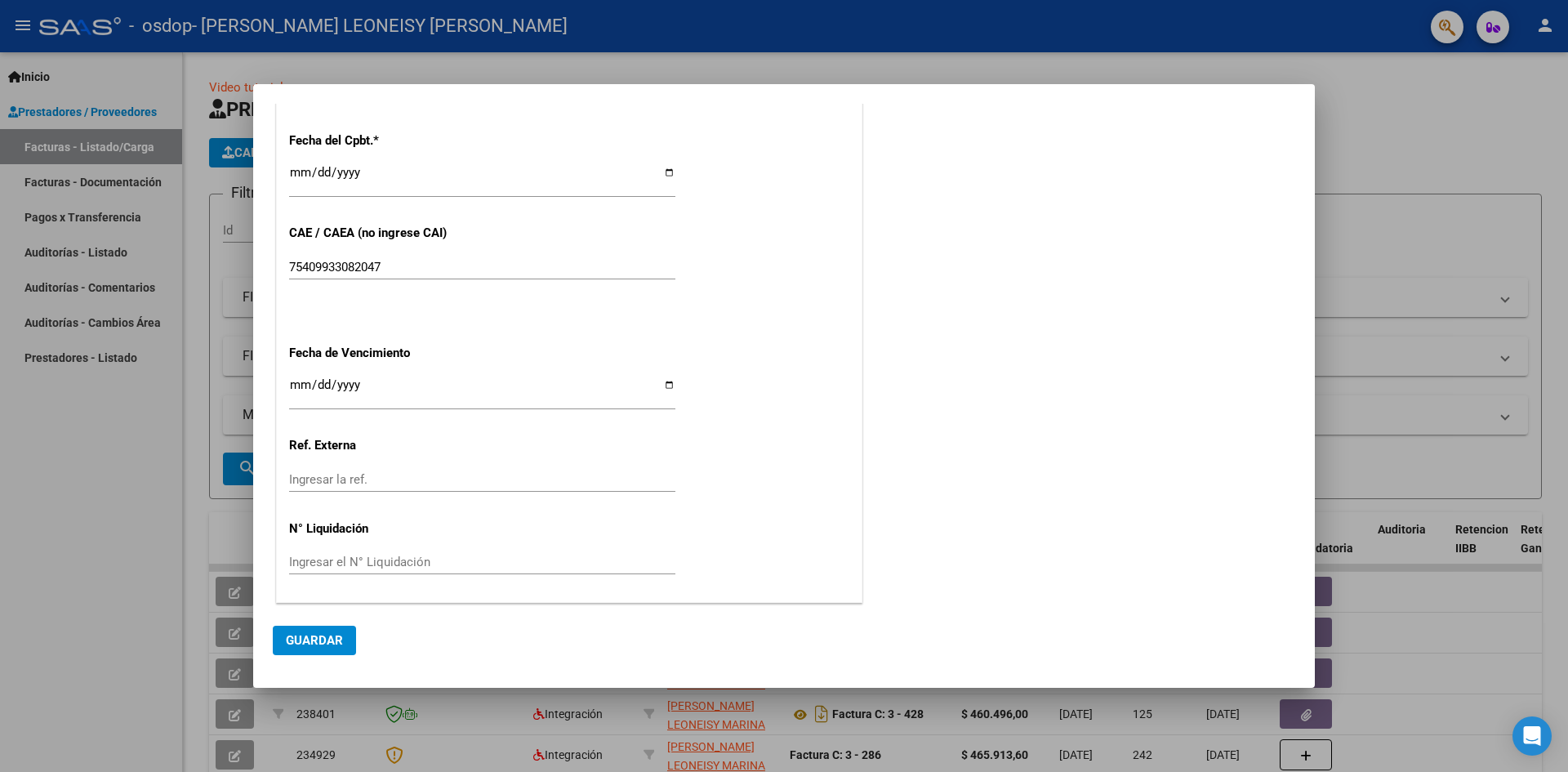
click at [306, 639] on span "Guardar" at bounding box center [315, 640] width 57 height 15
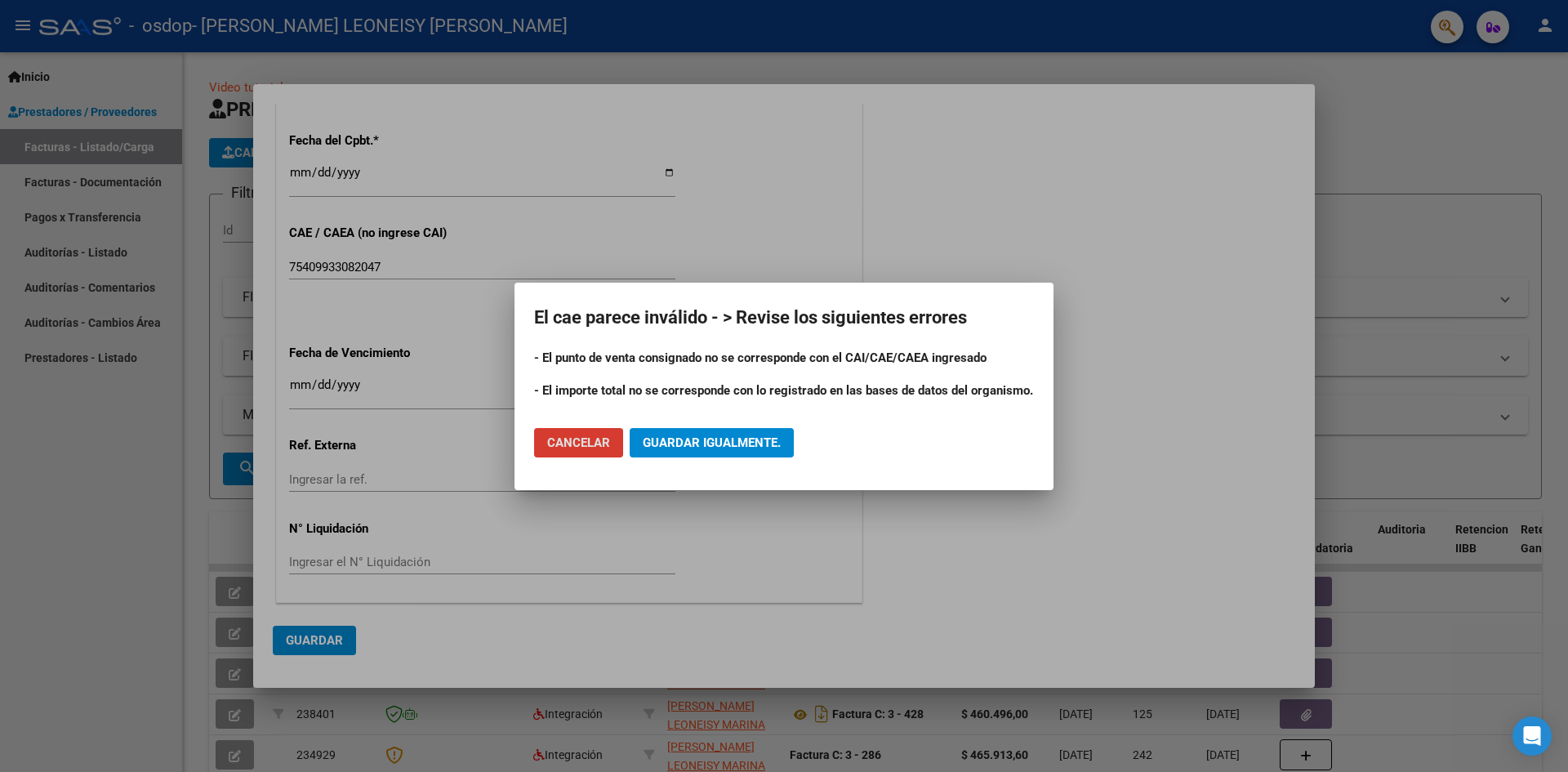
click at [579, 440] on span "Cancelar" at bounding box center [578, 443] width 63 height 15
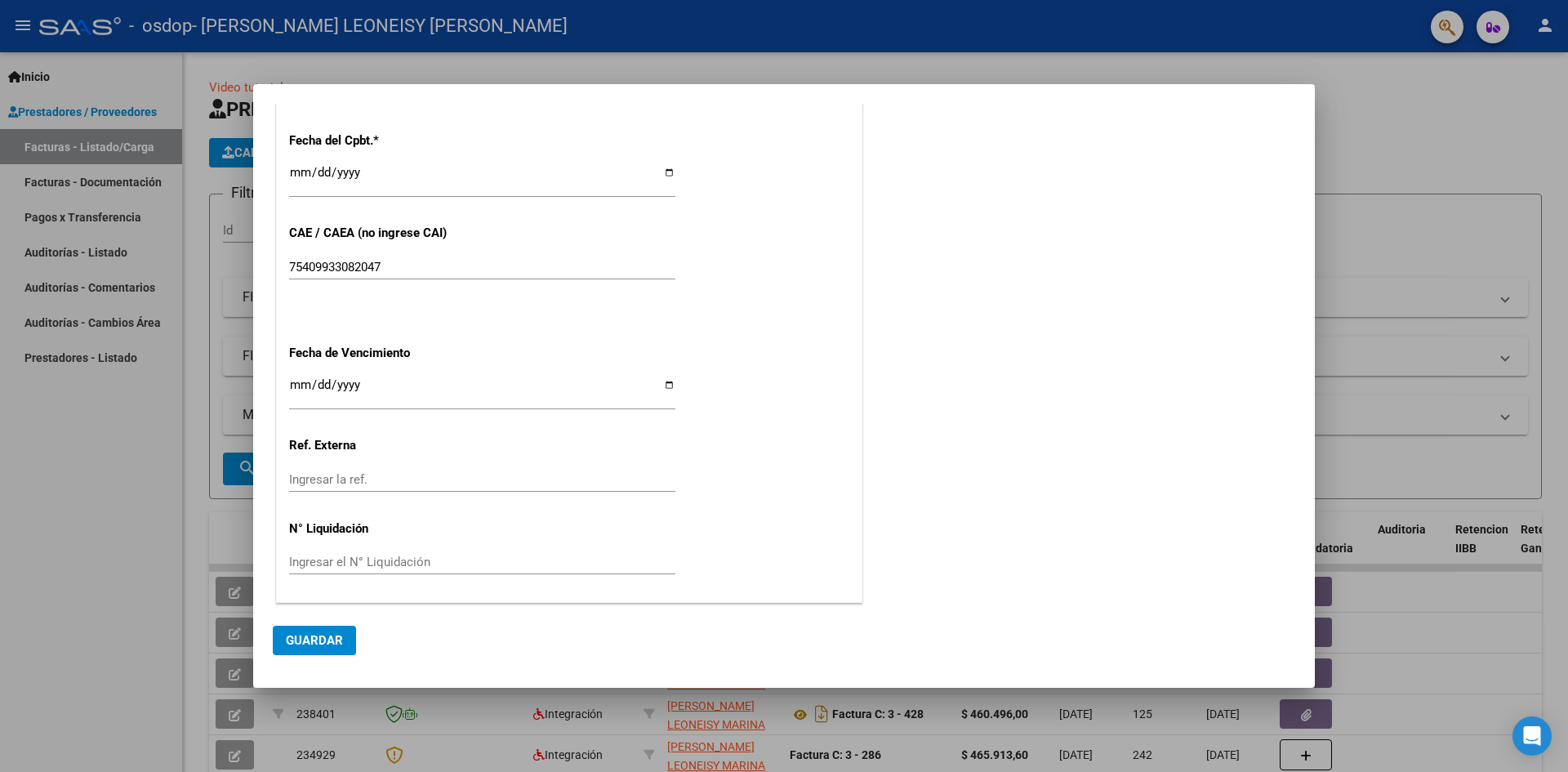
click at [677, 743] on div at bounding box center [784, 386] width 1568 height 772
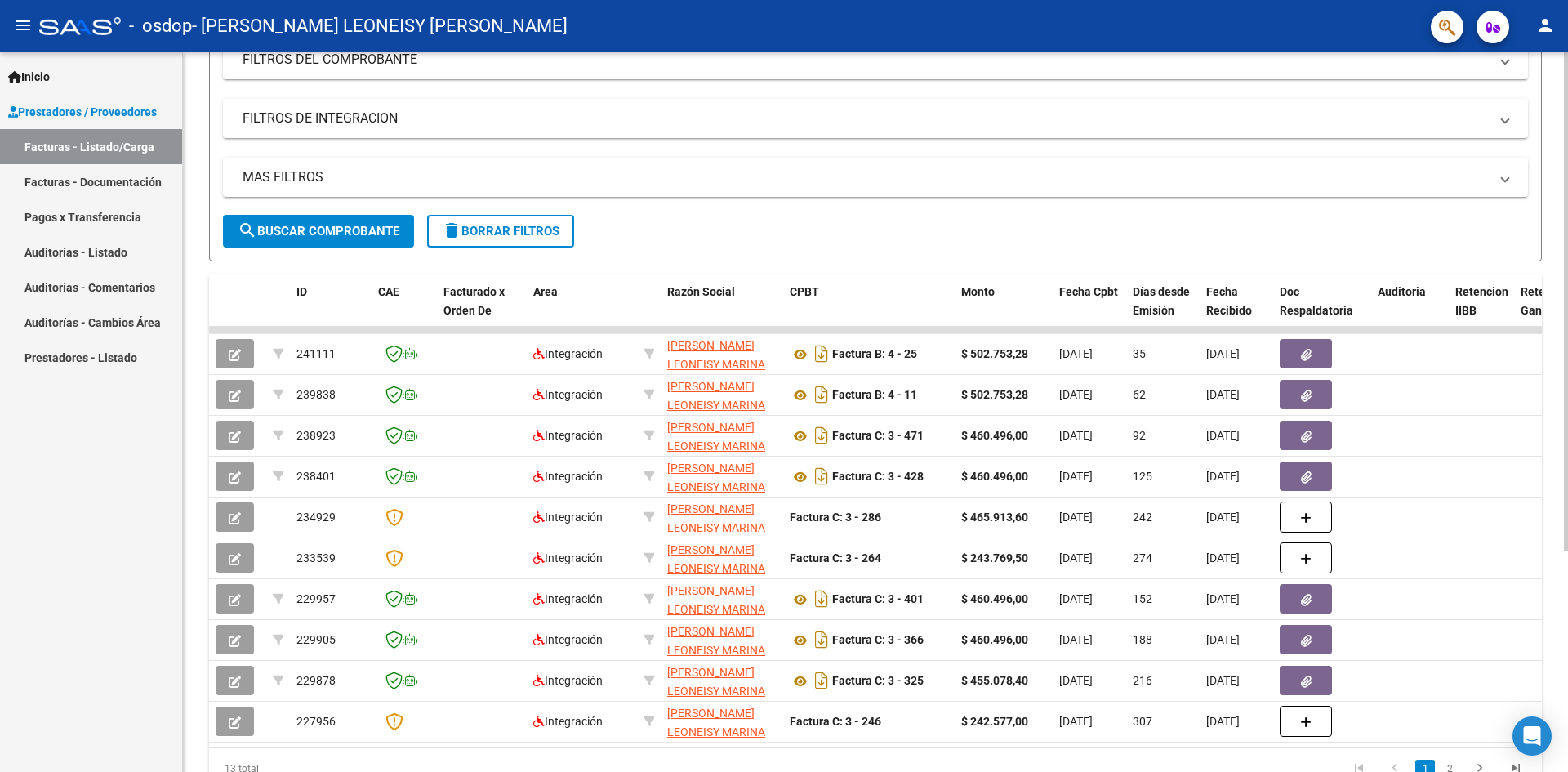
scroll to position [156, 0]
